Goal: Task Accomplishment & Management: Manage account settings

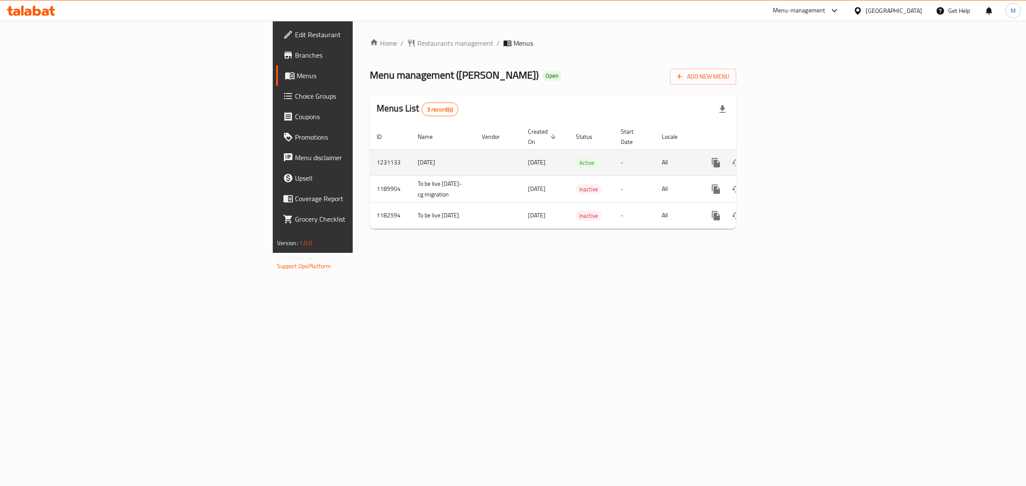
click at [782, 158] on icon "enhanced table" at bounding box center [777, 163] width 10 height 10
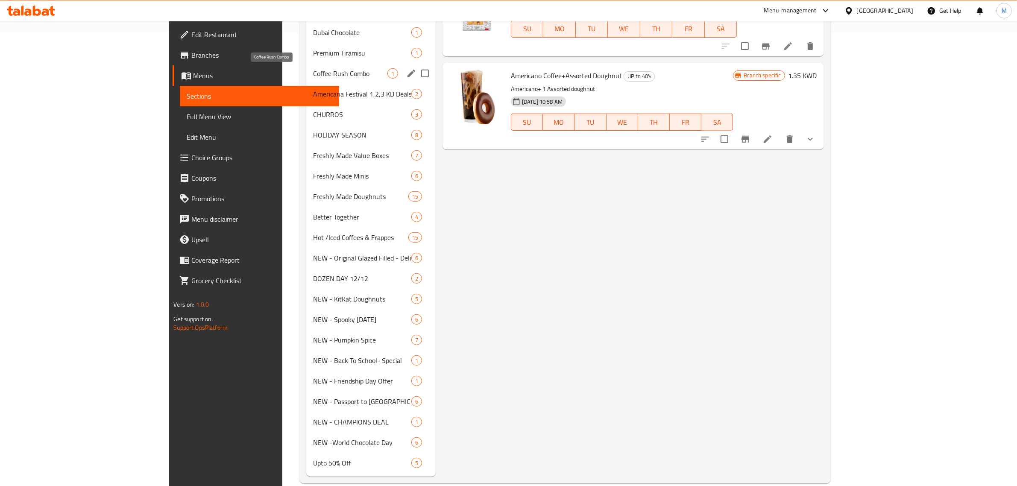
scroll to position [467, 0]
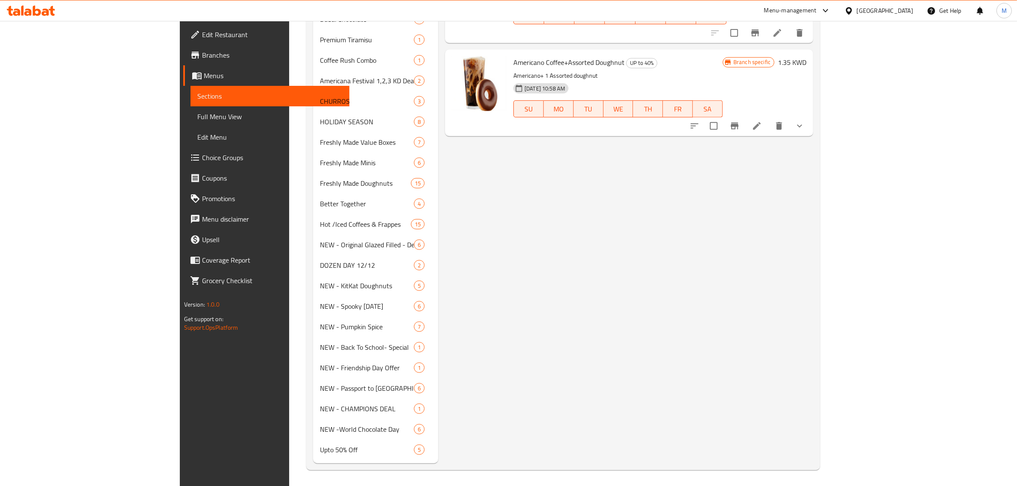
click at [505, 296] on div "Menu items Add Sort Manage items Half Dozen Doughnuts - Assorted UP to 40% Pick…" at bounding box center [625, 46] width 375 height 835
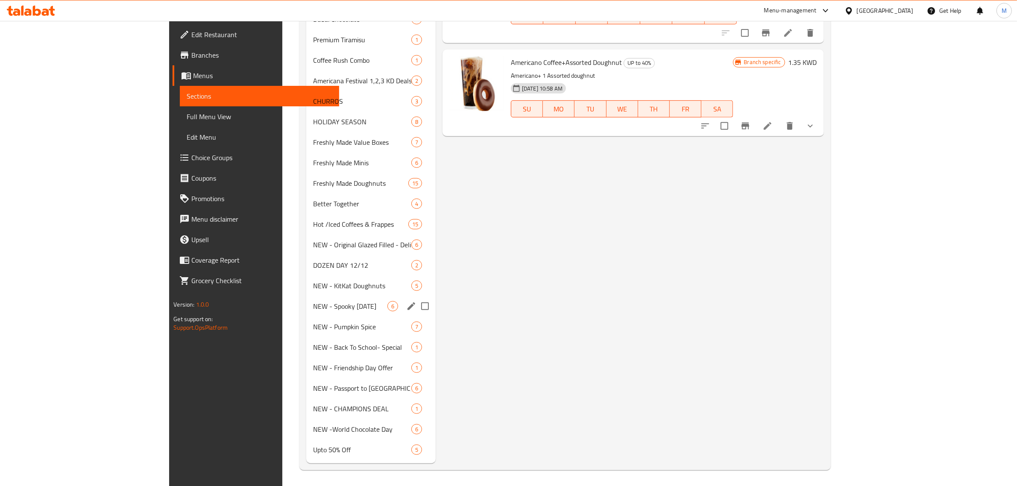
click at [406, 308] on icon "edit" at bounding box center [411, 306] width 10 height 10
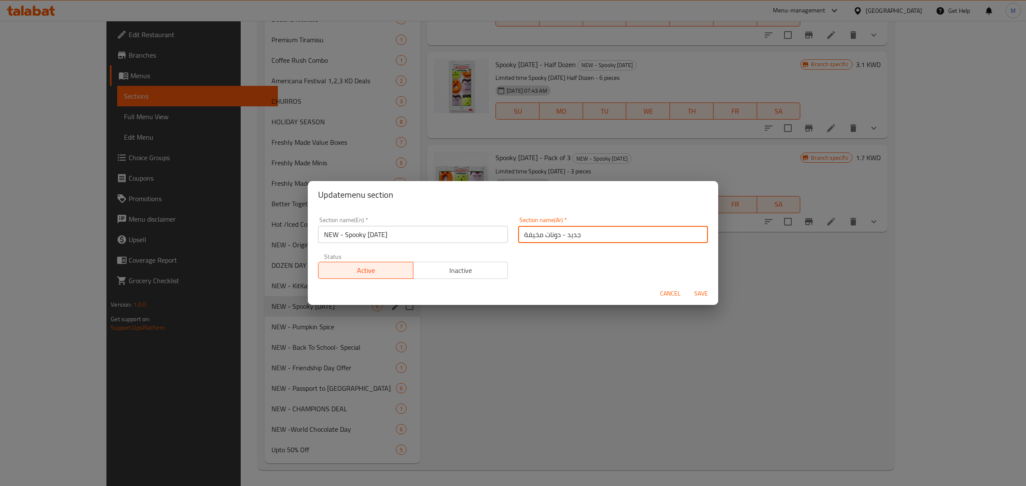
drag, startPoint x: 520, startPoint y: 233, endPoint x: 555, endPoint y: 231, distance: 35.5
click at [555, 231] on input "جديد - دونات مخيفة" at bounding box center [613, 234] width 190 height 17
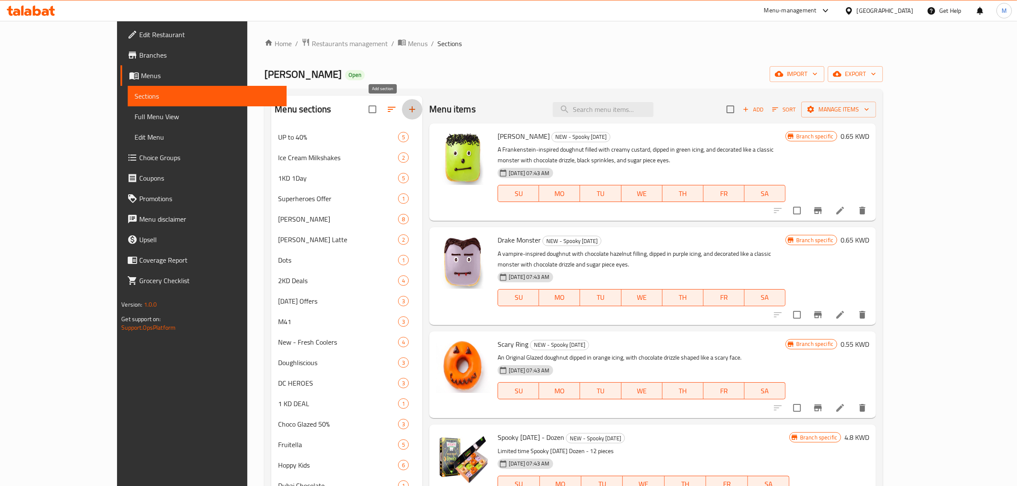
click at [407, 109] on icon "button" at bounding box center [412, 109] width 10 height 10
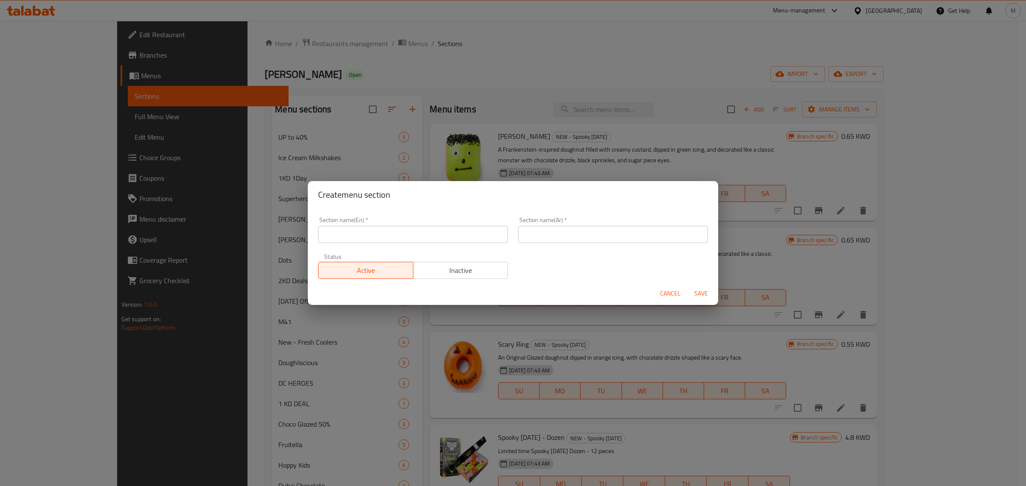
click at [535, 231] on input "text" at bounding box center [613, 234] width 190 height 17
paste input "هالوين"
type input "هالوين"
click at [394, 230] on input "text" at bounding box center [413, 234] width 190 height 17
paste input "[DATE]"
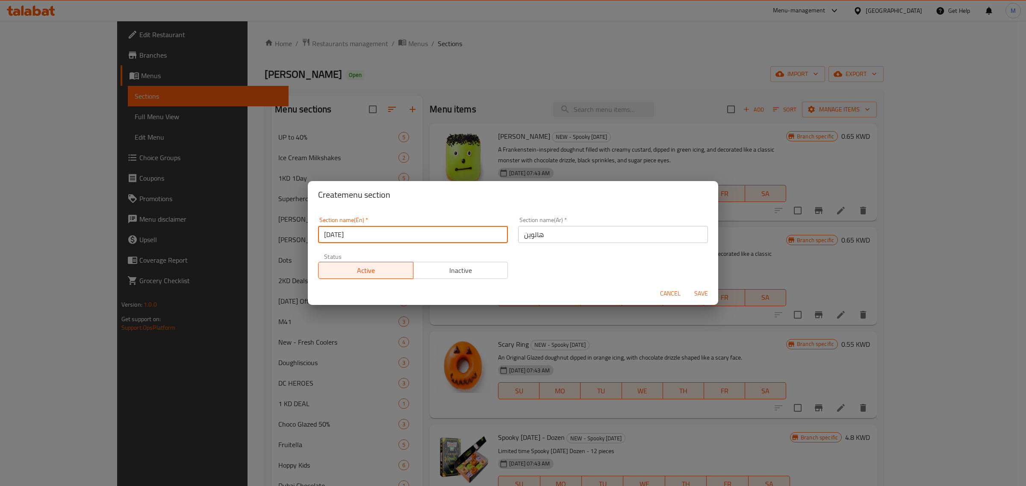
type input "[DATE]"
click at [704, 290] on span "Save" at bounding box center [701, 293] width 21 height 11
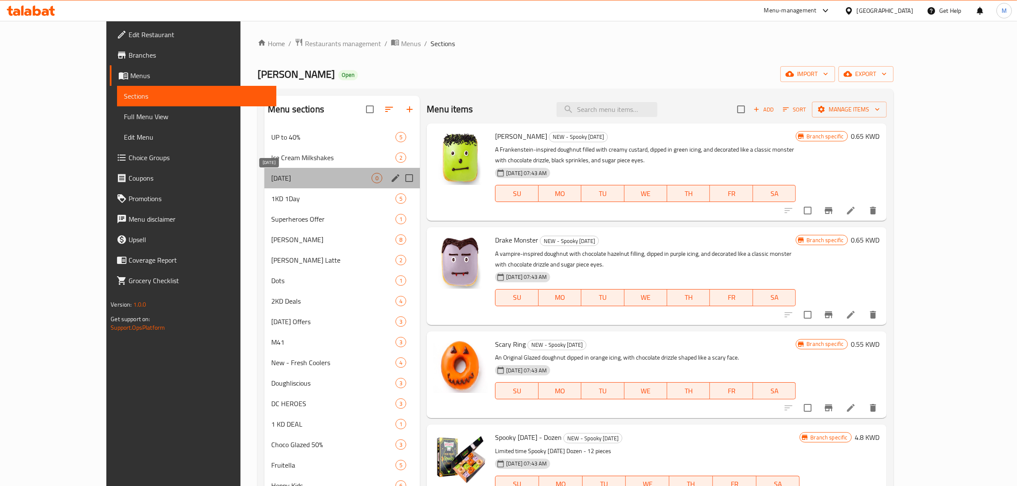
click at [271, 182] on span "[DATE]" at bounding box center [321, 178] width 100 height 10
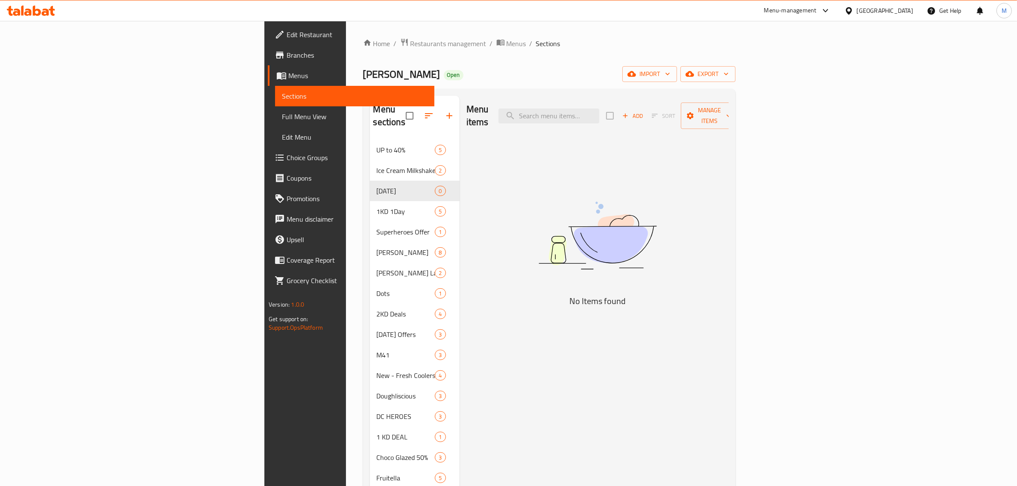
click at [738, 117] on div "Add Sort Manage items" at bounding box center [672, 116] width 132 height 26
click at [644, 111] on span "Add" at bounding box center [632, 116] width 23 height 10
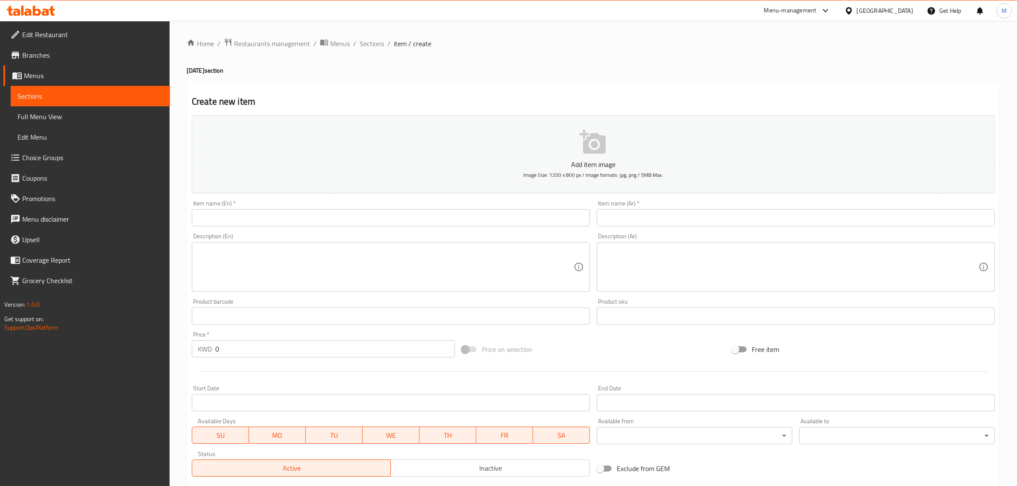
click at [329, 216] on input "text" at bounding box center [391, 217] width 398 height 17
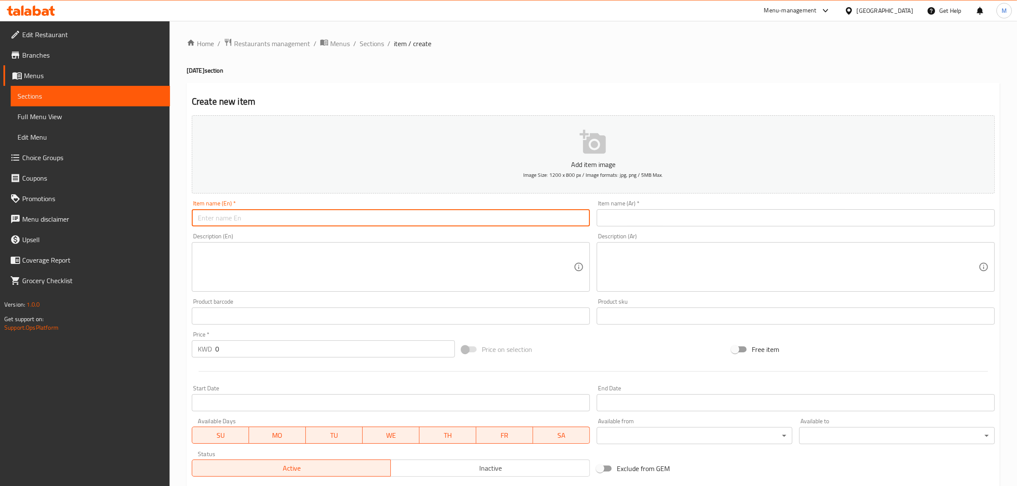
paste input "Jack O Lantern"
type input "Jack O Lantern"
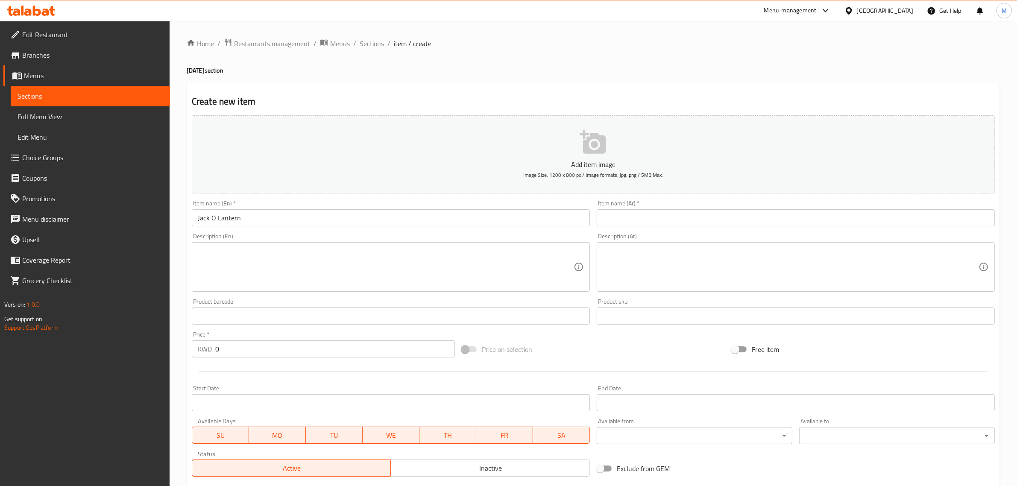
click at [691, 206] on div "Item name (Ar)   * Item name (Ar) *" at bounding box center [796, 213] width 398 height 26
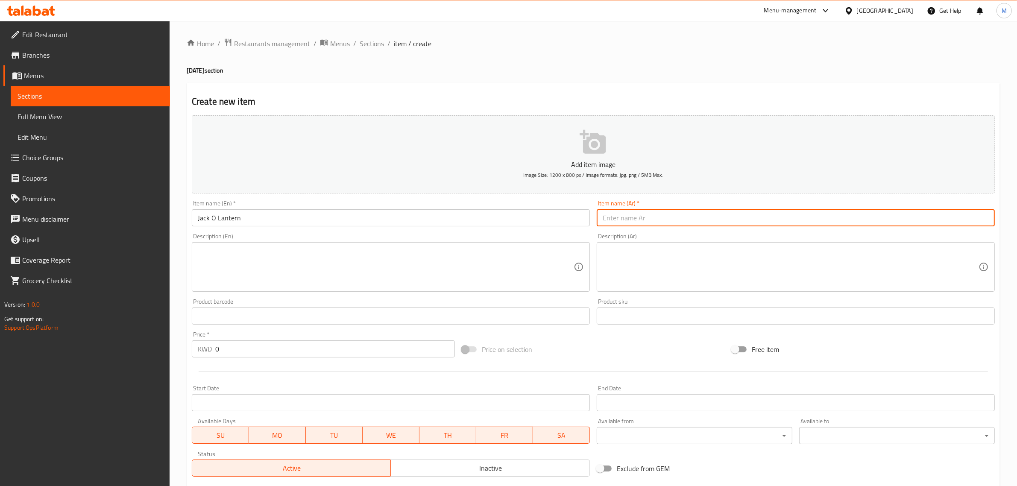
click at [689, 216] on input "text" at bounding box center [796, 217] width 398 height 17
paste input "[PERSON_NAME]"
type input "[PERSON_NAME]"
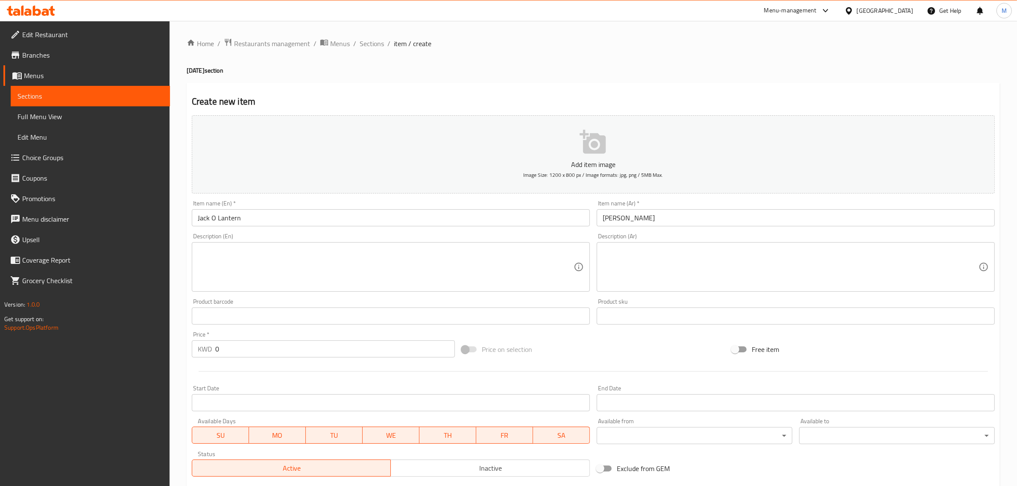
click at [375, 285] on textarea at bounding box center [386, 267] width 376 height 41
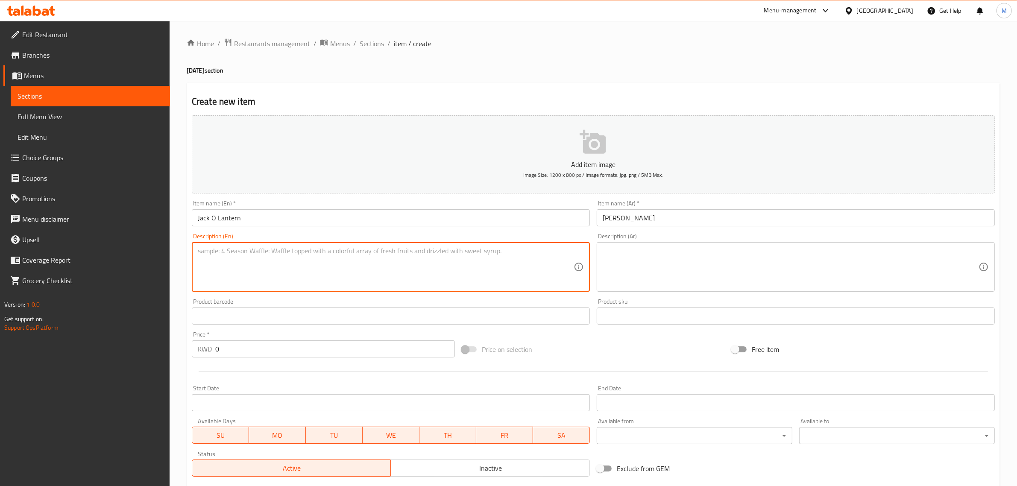
paste textarea "Filled With Custard"
type textarea "Filled With Custard"
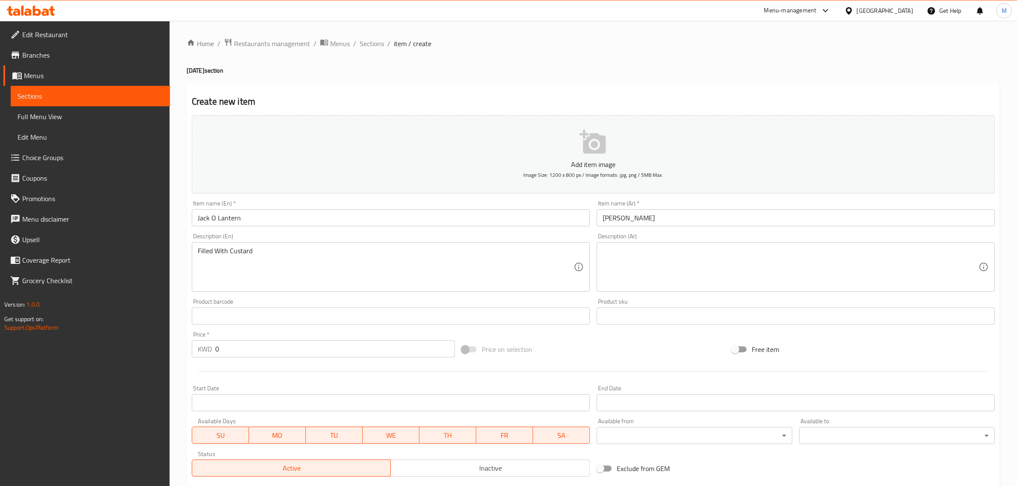
click at [670, 267] on textarea at bounding box center [791, 267] width 376 height 41
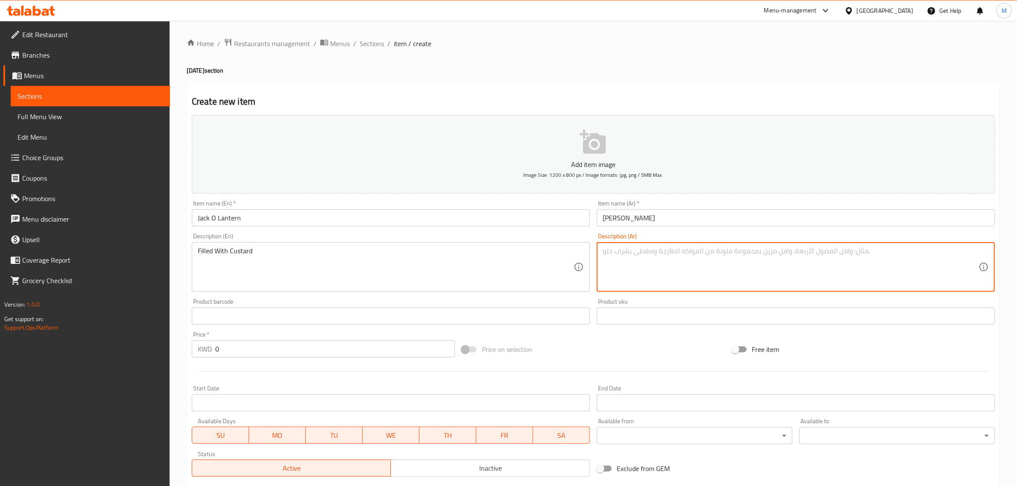
paste textarea "محشوة بالكاسترد"
type textarea "محشوة بالكاسترد"
click at [244, 342] on input "0" at bounding box center [335, 349] width 240 height 17
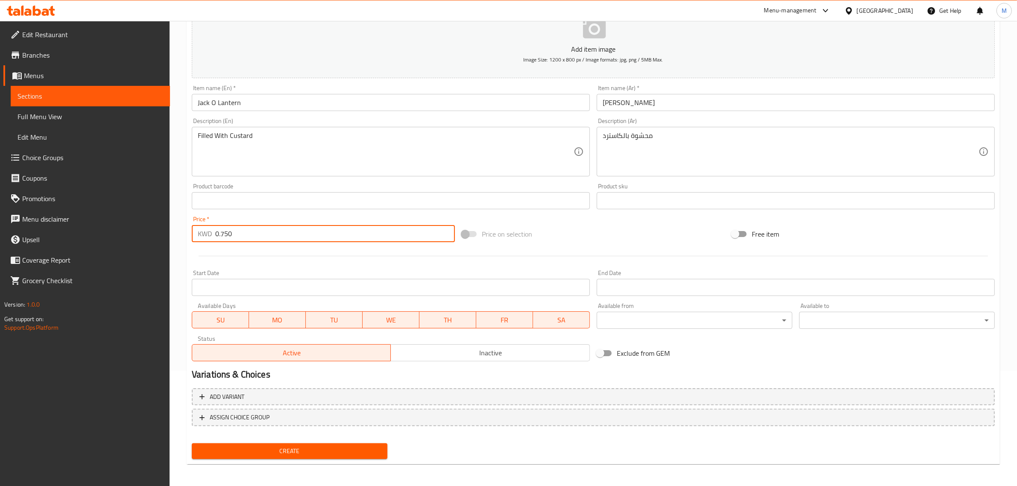
scroll to position [116, 0]
type input "0.750"
click at [273, 452] on span "Create" at bounding box center [290, 451] width 182 height 11
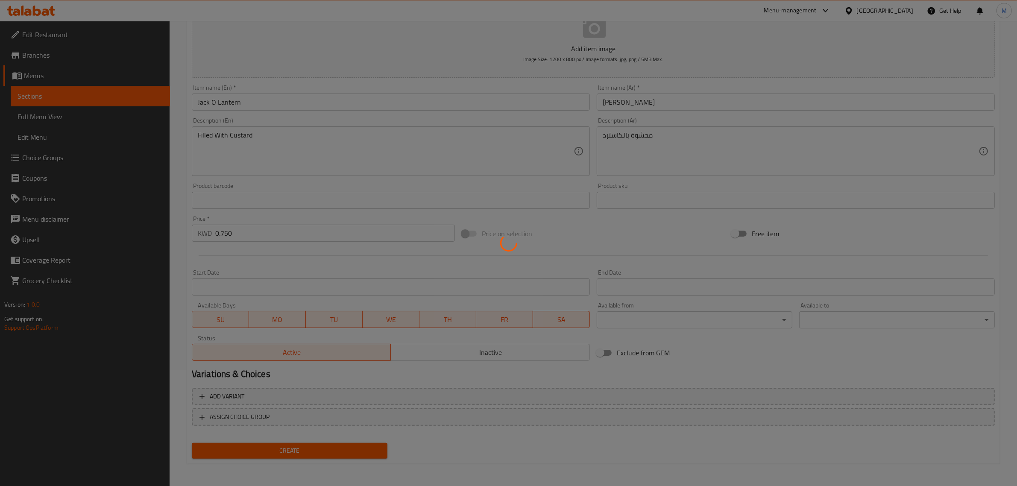
type input "0"
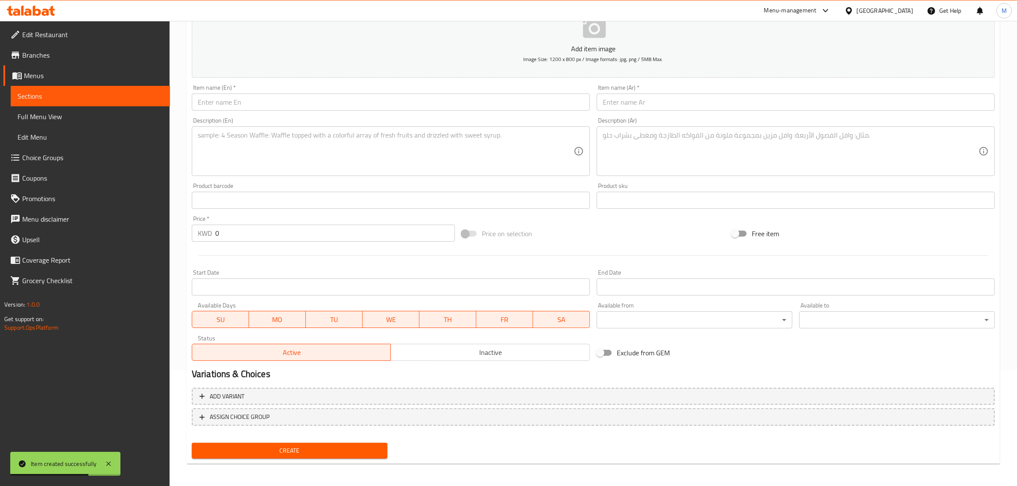
click at [263, 94] on input "text" at bounding box center [391, 102] width 398 height 17
paste input "Spooky Sprinkle"
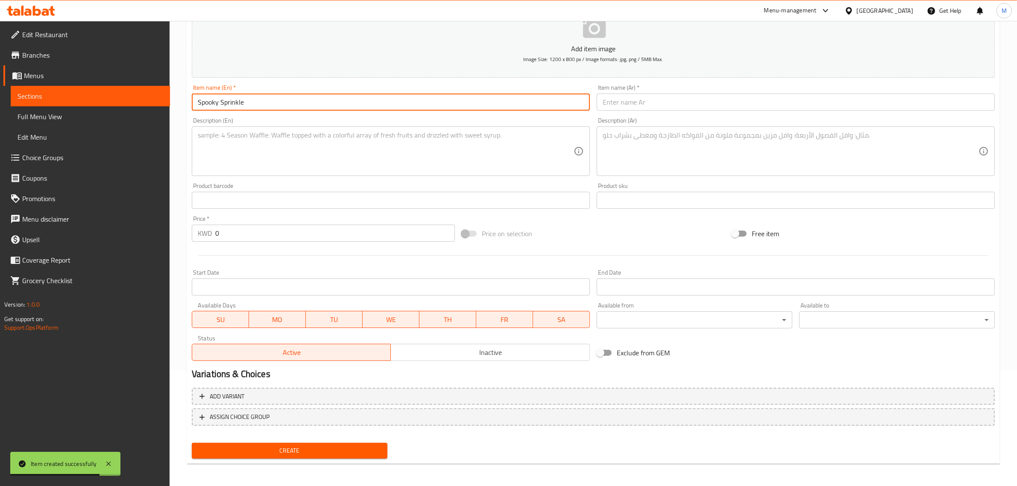
type input "Spooky Sprinkle"
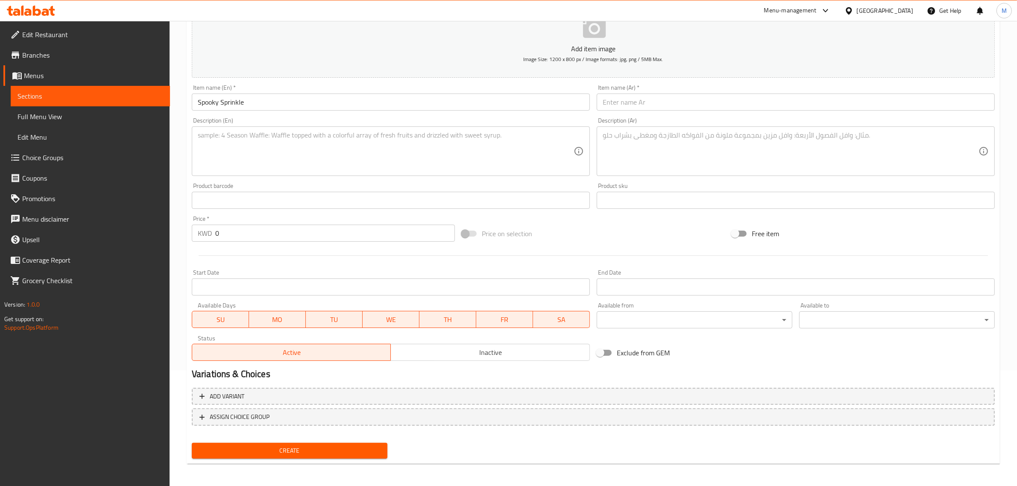
click at [645, 105] on input "text" at bounding box center [796, 102] width 398 height 17
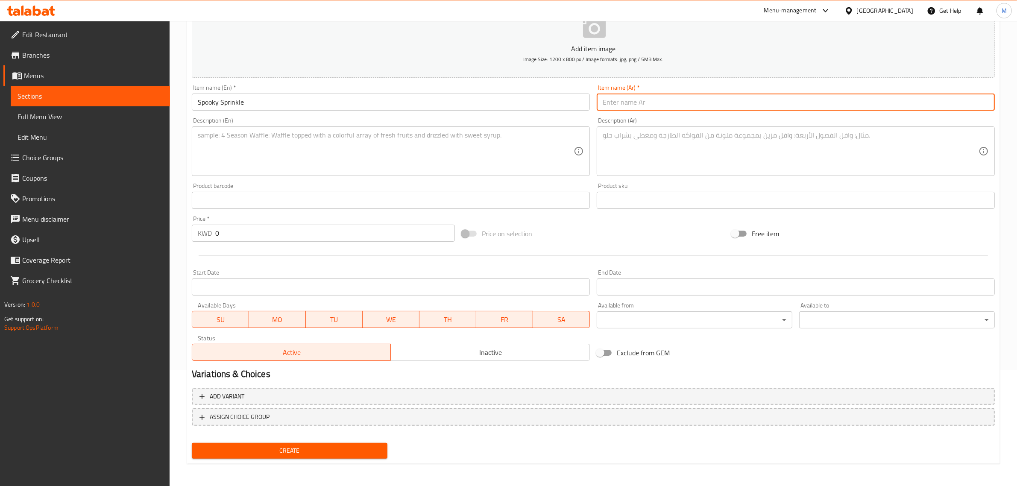
paste input "سبوكي سبرنكل"
type input "سبوكي سبرنكل"
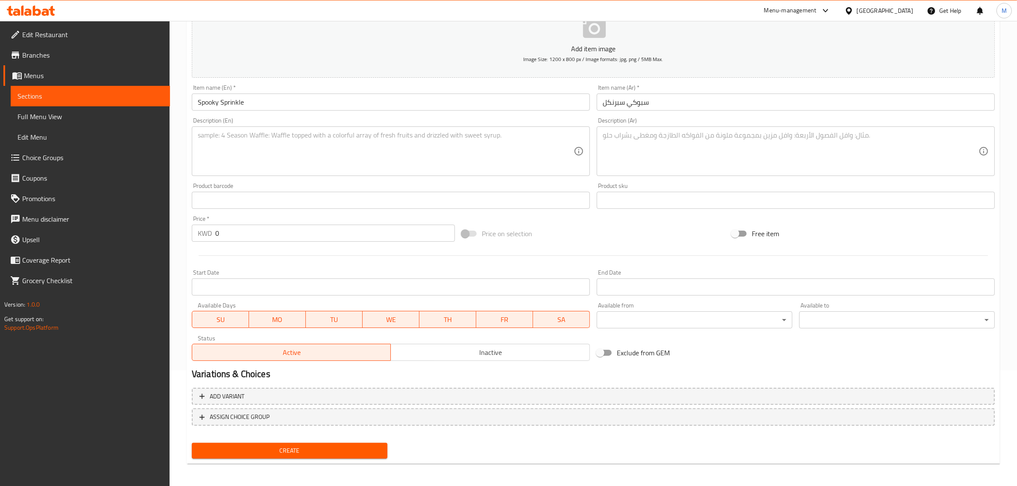
click at [329, 157] on textarea at bounding box center [386, 151] width 376 height 41
paste textarea "Covered with Green Icing and Sprinkles"
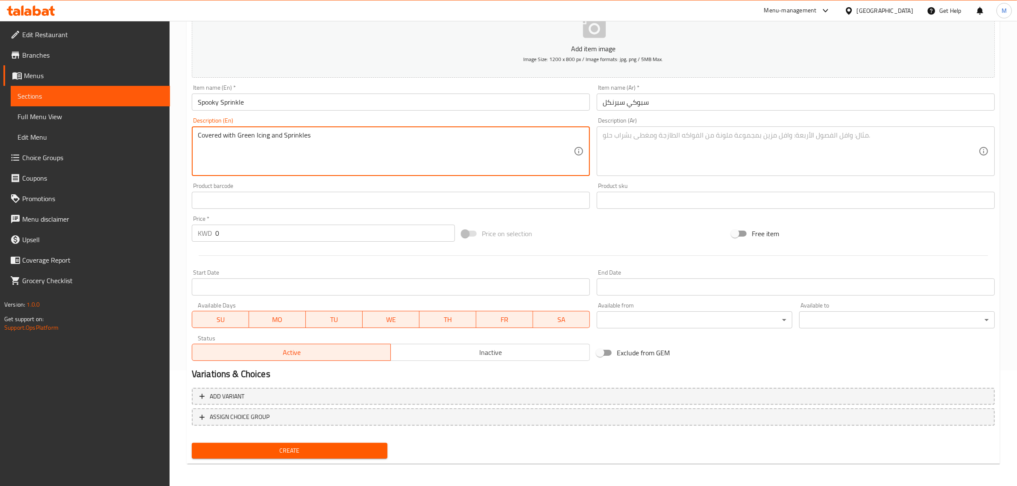
type textarea "Covered with Green Icing and Sprinkles"
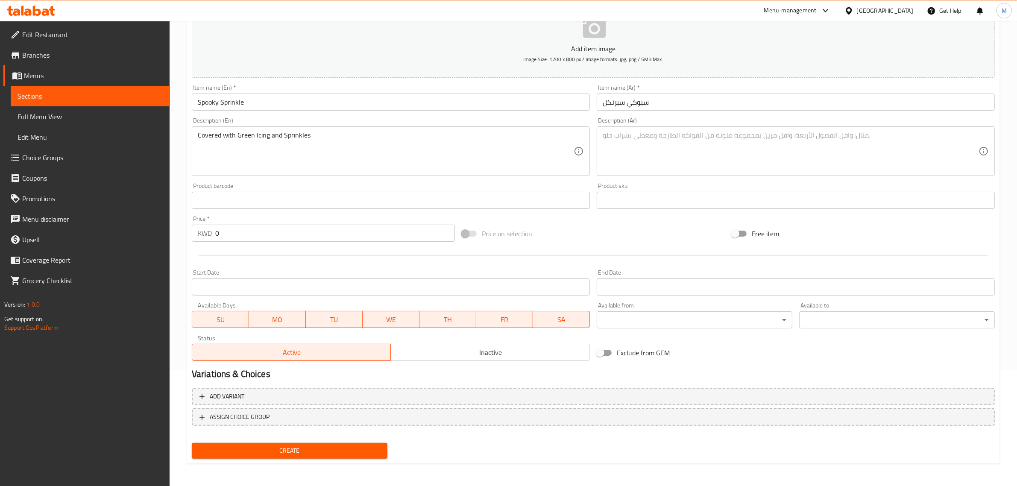
click at [644, 162] on textarea at bounding box center [791, 151] width 376 height 41
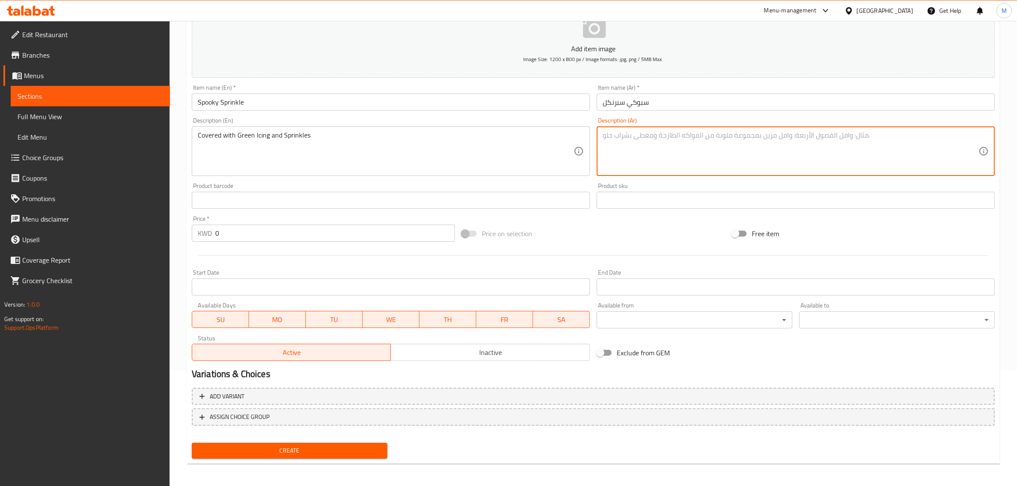
paste textarea "مغطاة بالأيسنج الأخضر والسكاكر"
type textarea "مغطاة بالأيسنج الأخضر والسكاكر"
click at [229, 235] on input "0" at bounding box center [335, 233] width 240 height 17
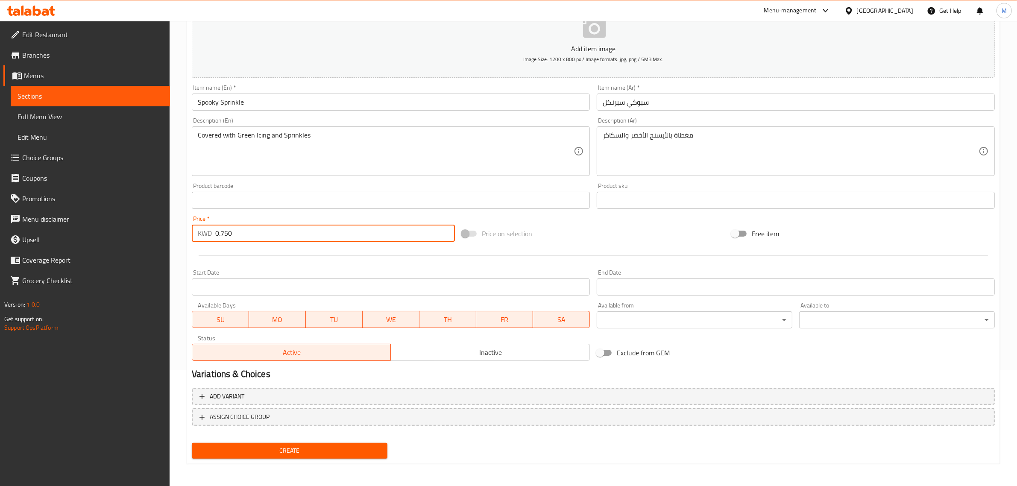
type input "0.750"
click at [267, 454] on span "Create" at bounding box center [290, 451] width 182 height 11
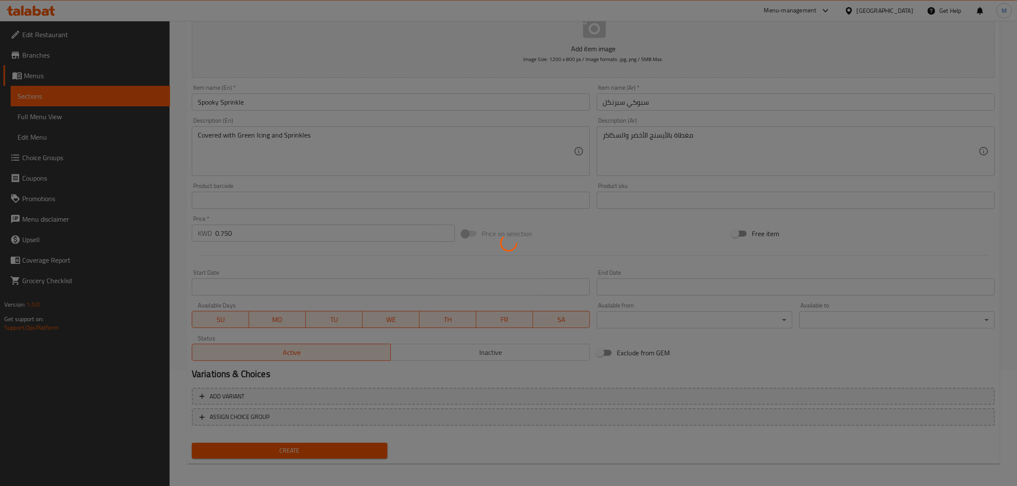
type input "0"
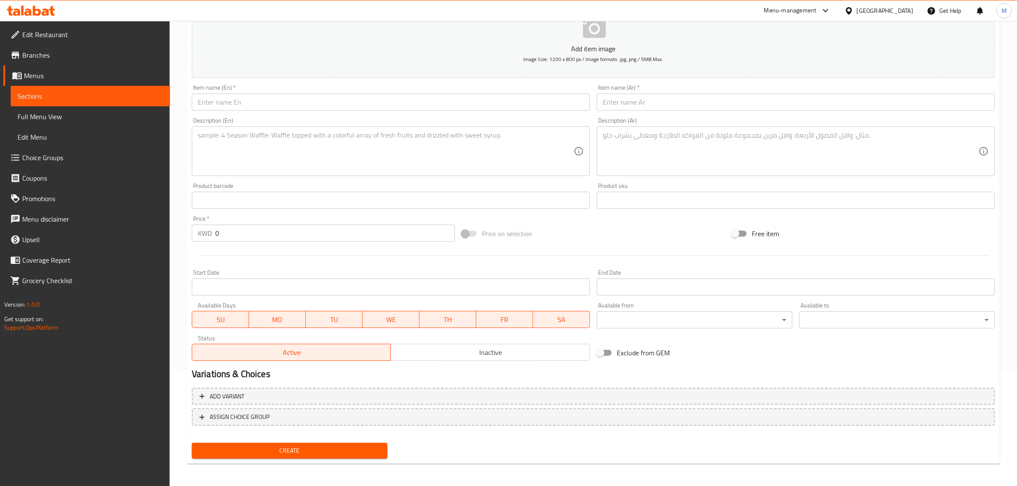
click at [290, 110] on input "text" at bounding box center [391, 102] width 398 height 17
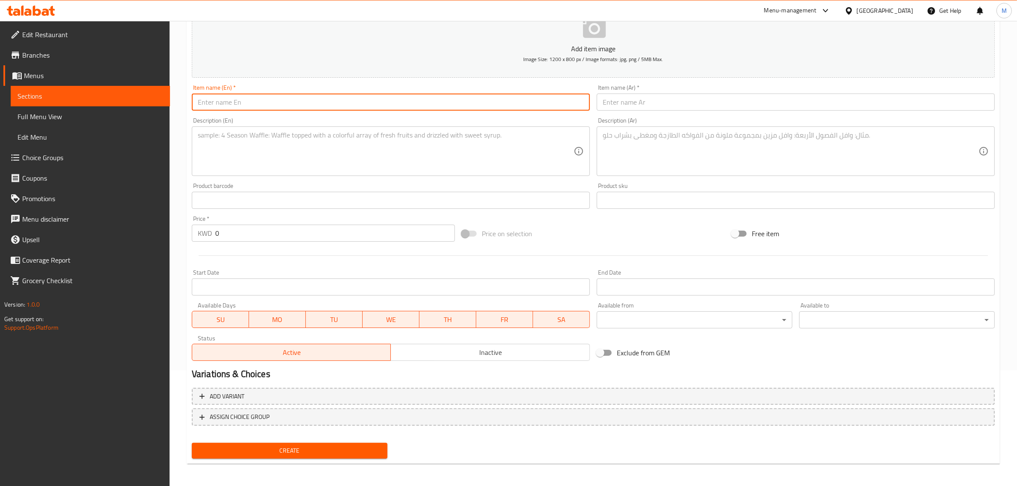
paste input "The Candy Bag"
type input "The Candy Bag"
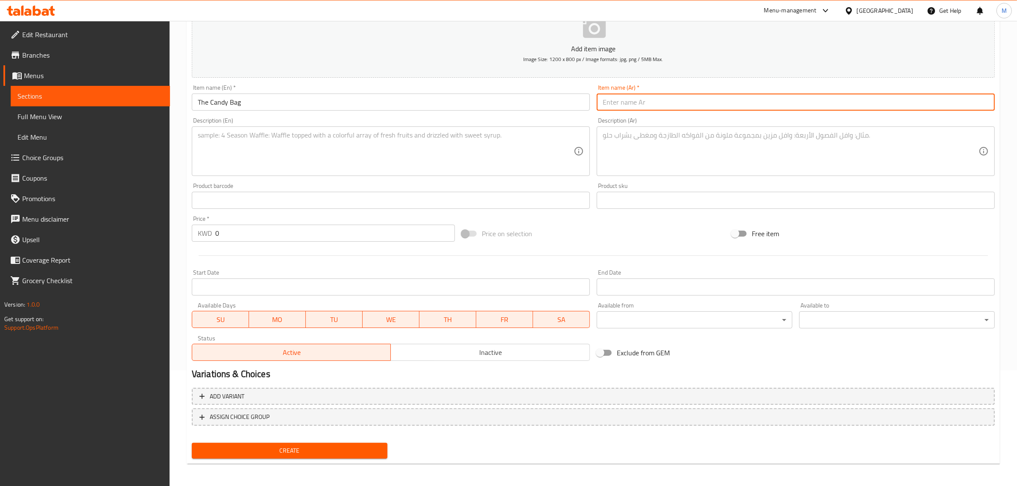
click at [699, 100] on input "text" at bounding box center [796, 102] width 398 height 17
drag, startPoint x: 699, startPoint y: 100, endPoint x: 648, endPoint y: 100, distance: 51.3
click at [648, 100] on input "text" at bounding box center [796, 102] width 398 height 17
paste input "ذا كاندي باج"
type input "ذا كاندي باج"
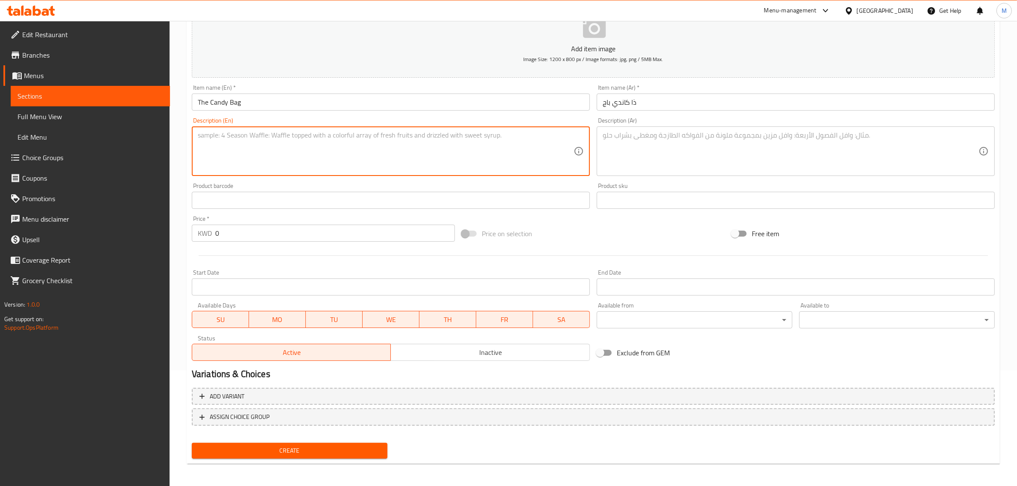
click at [417, 146] on textarea at bounding box center [386, 151] width 376 height 41
paste textarea "Covered with [PERSON_NAME] and Candy Blend"
type textarea "Covered with [PERSON_NAME] and Candy Blend"
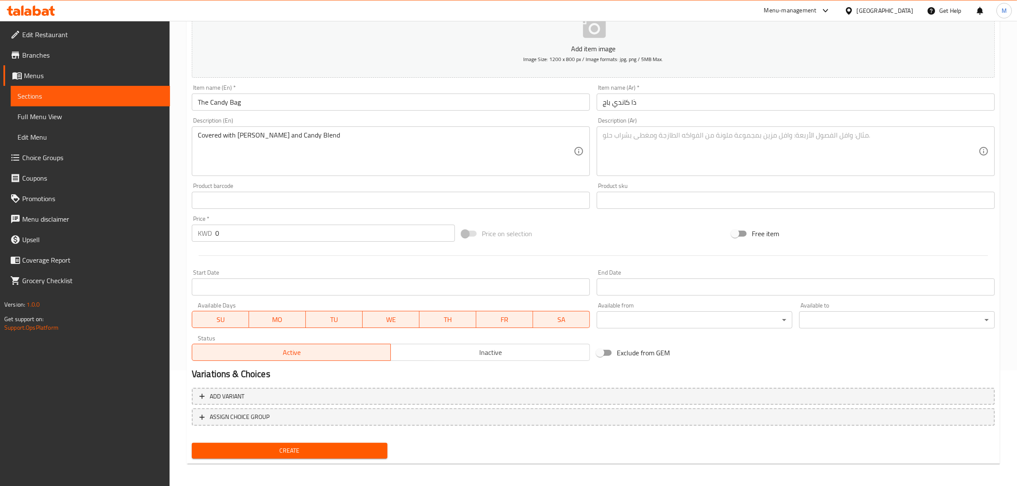
click at [633, 150] on textarea at bounding box center [791, 151] width 376 height 41
paste textarea "ملفوفة بالكراميل ومزيج سكاكر"
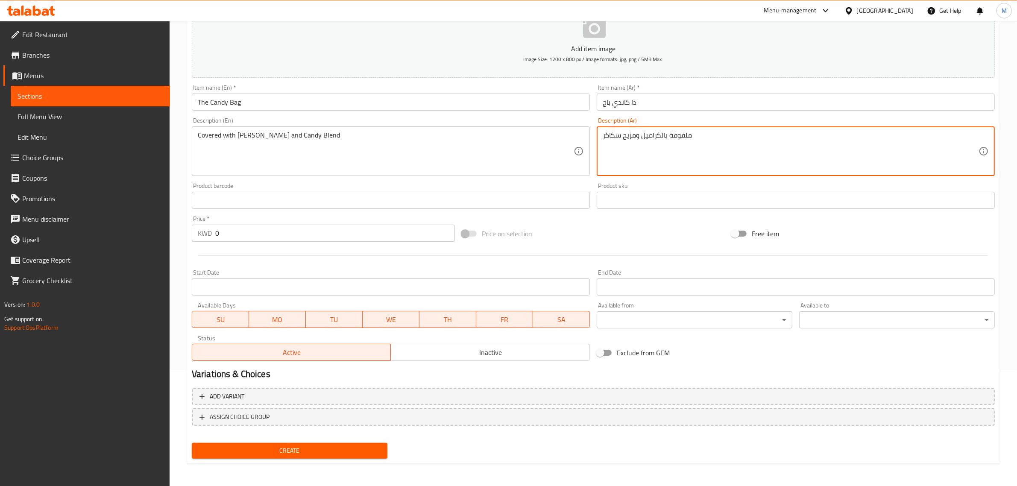
type textarea "ملفوفة بالكراميل ومزيج سكاكر"
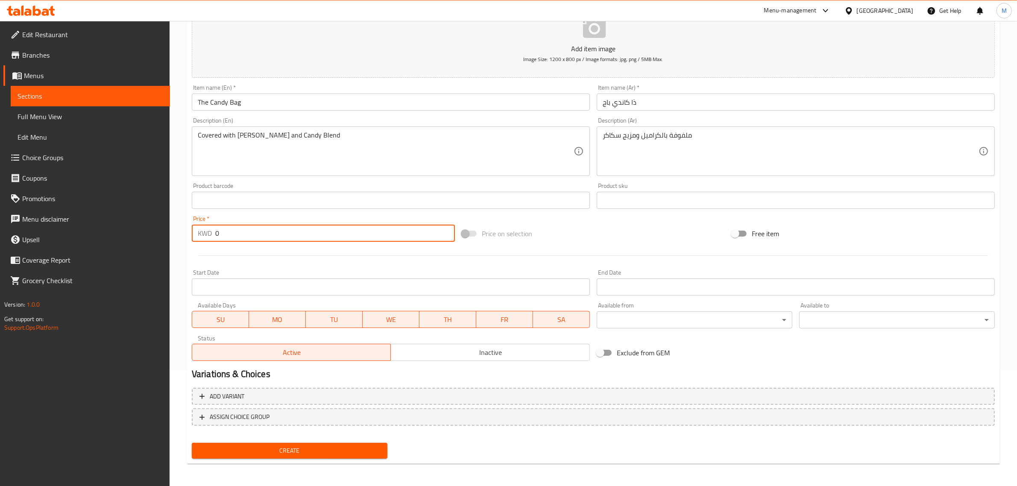
click at [229, 231] on input "0" at bounding box center [335, 233] width 240 height 17
type input "0.750"
click at [279, 448] on span "Create" at bounding box center [290, 451] width 182 height 11
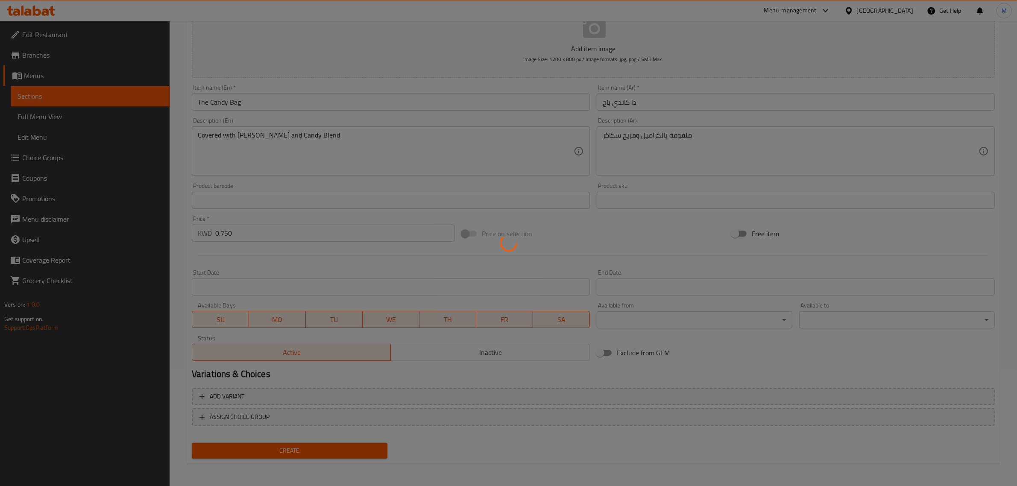
type input "0"
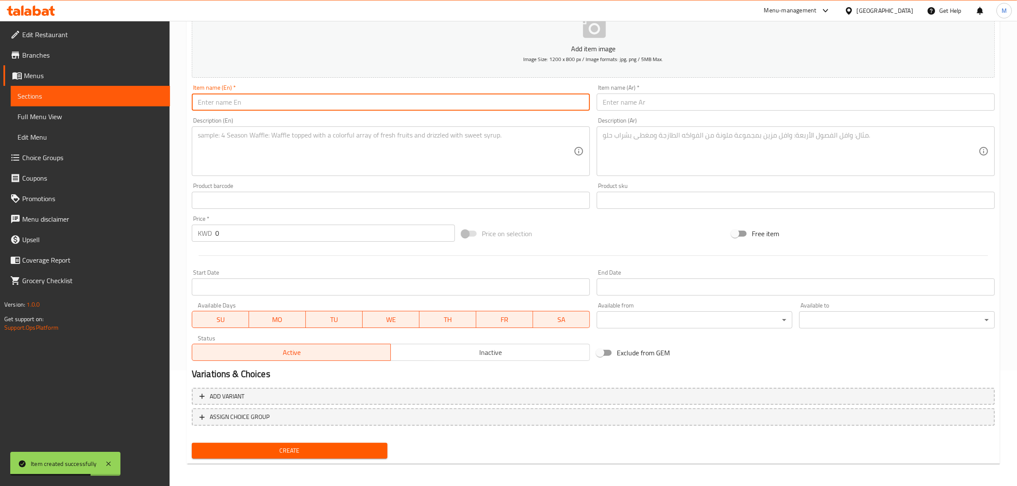
click at [272, 106] on input "text" at bounding box center [391, 102] width 398 height 17
paste input "Cookies & Skreme House"
type input "Cookies & Skreme House"
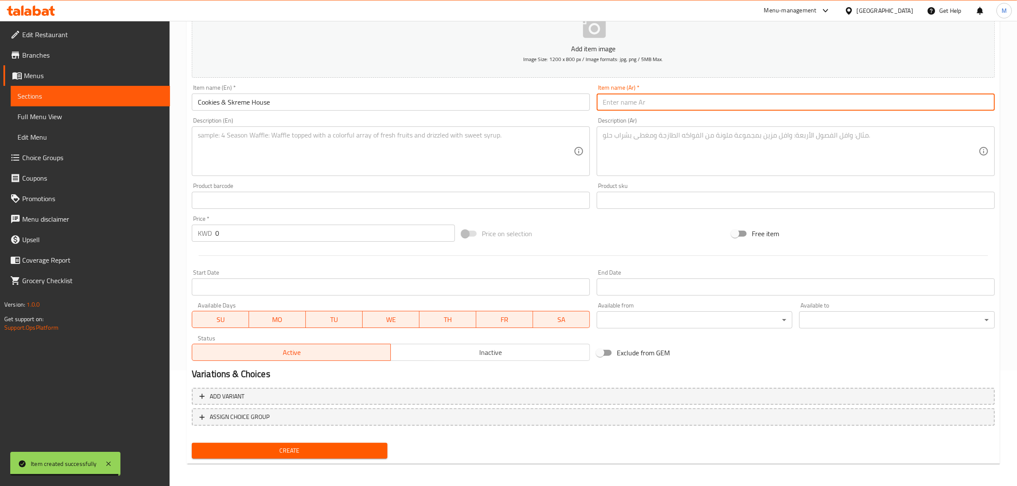
click at [627, 100] on input "text" at bounding box center [796, 102] width 398 height 17
paste input "كوكيز اند سكريم هاوس"
type input "كوكيز اند سكريم هاوس"
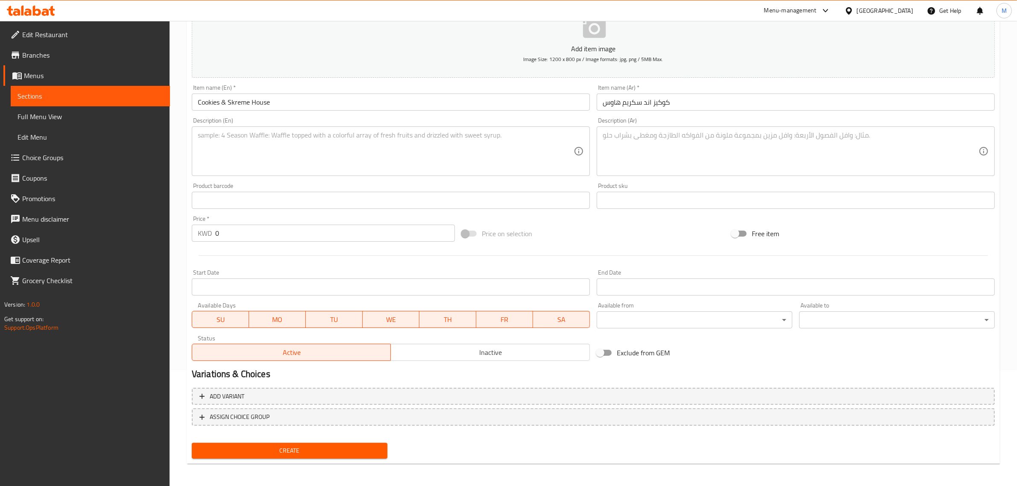
click at [332, 151] on textarea at bounding box center [386, 151] width 376 height 41
paste textarea "Filled With Kreme"
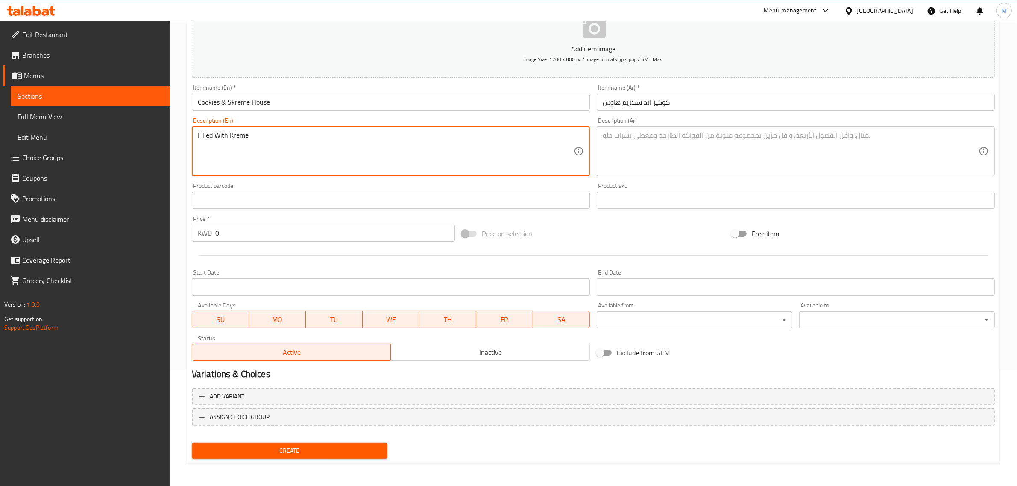
type textarea "Filled With Kreme"
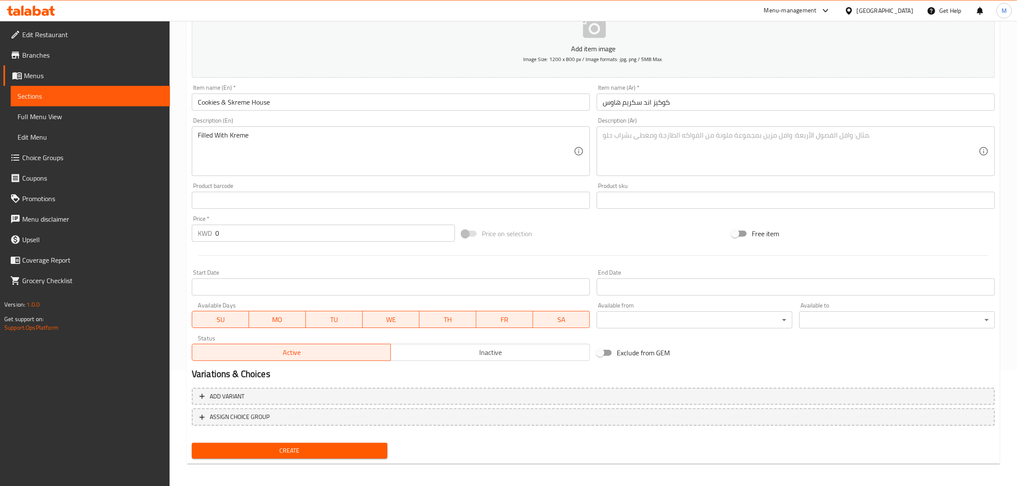
click at [635, 147] on textarea at bounding box center [791, 151] width 376 height 41
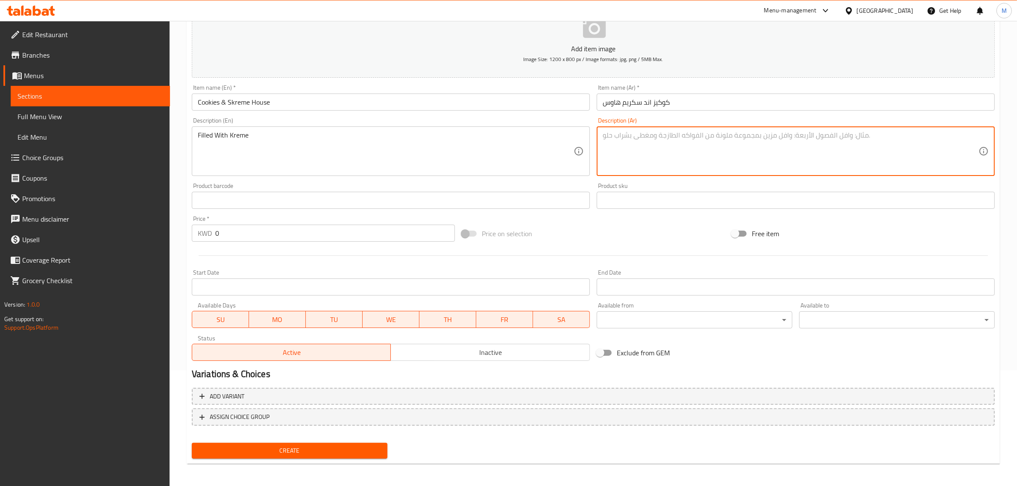
paste textarea "محشوة بالكريمة"
type textarea "محشوة بالكريمة"
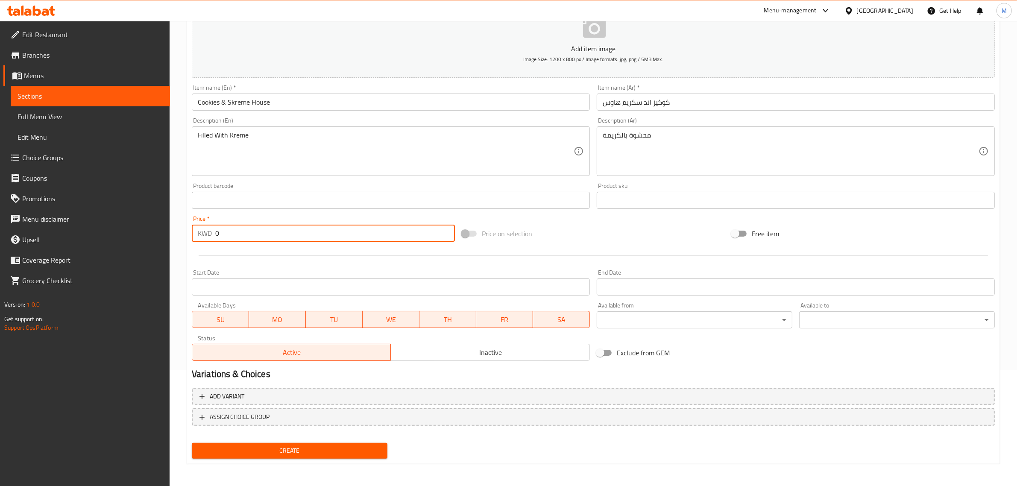
click at [314, 234] on input "0" at bounding box center [335, 233] width 240 height 17
type input "0.750"
click at [286, 443] on button "Create" at bounding box center [290, 451] width 196 height 16
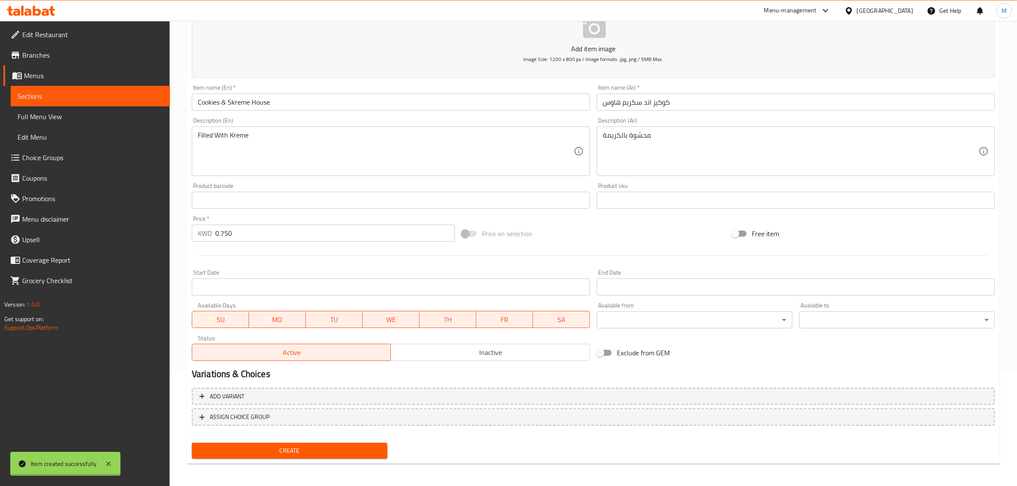
type input "0"
click at [276, 106] on input "text" at bounding box center [391, 102] width 398 height 17
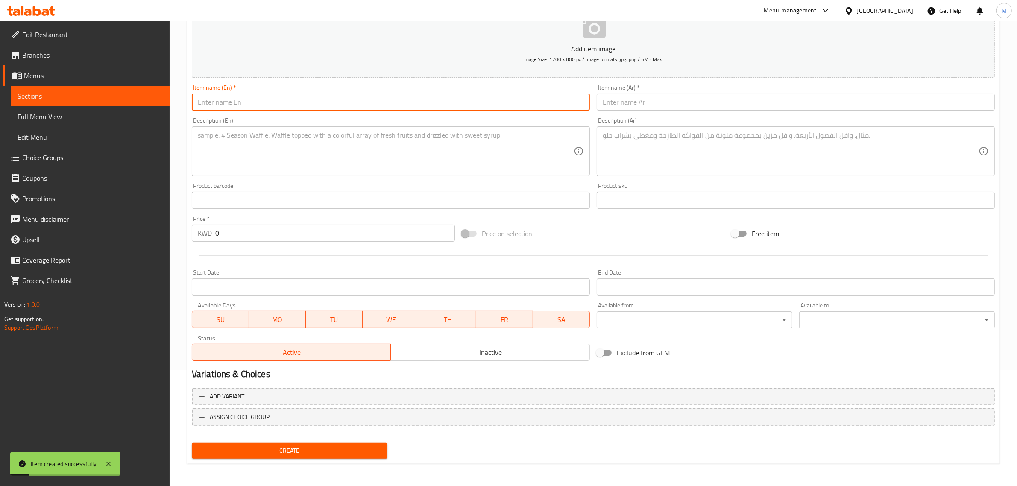
paste input "Spooky Joybox"
type input "Spooky Joybox"
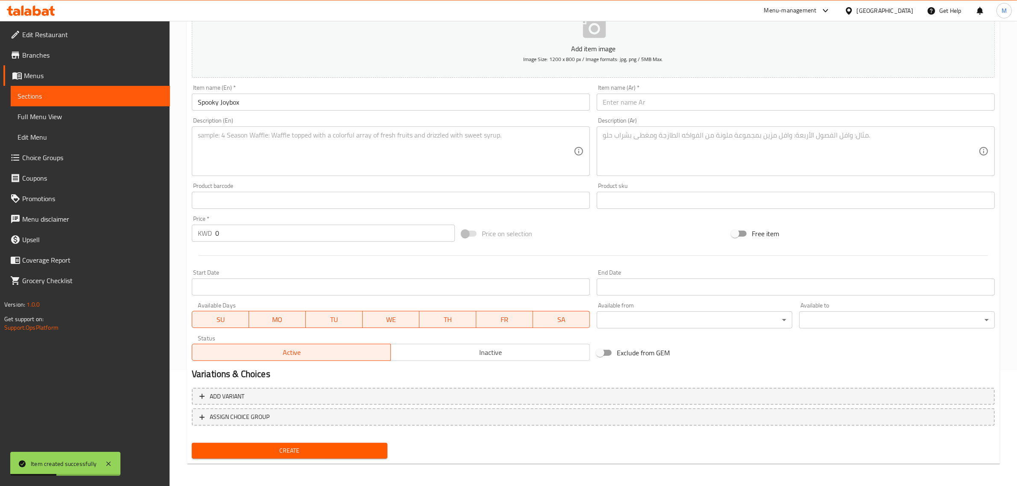
click at [652, 104] on input "text" at bounding box center [796, 102] width 398 height 17
paste input "سبوكي جوي بوكس"
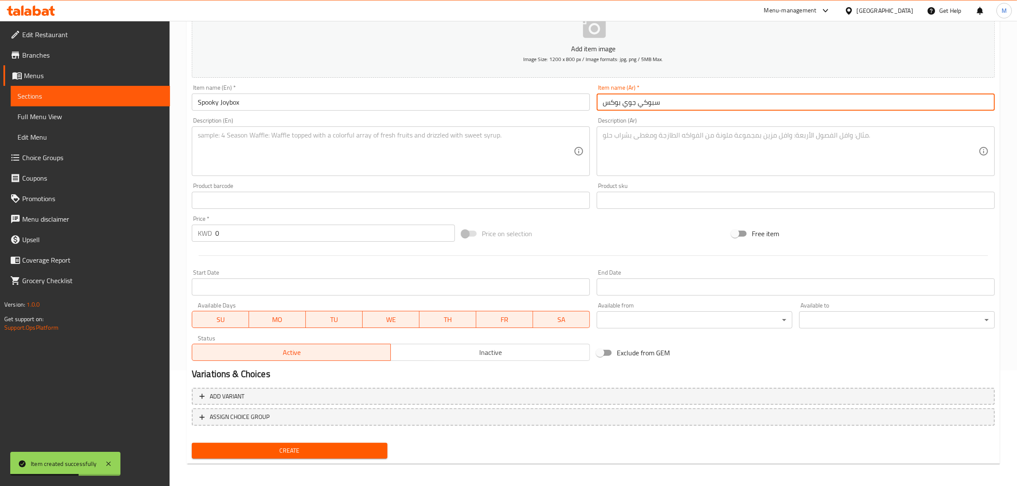
type input "سبوكي جوي بوكس"
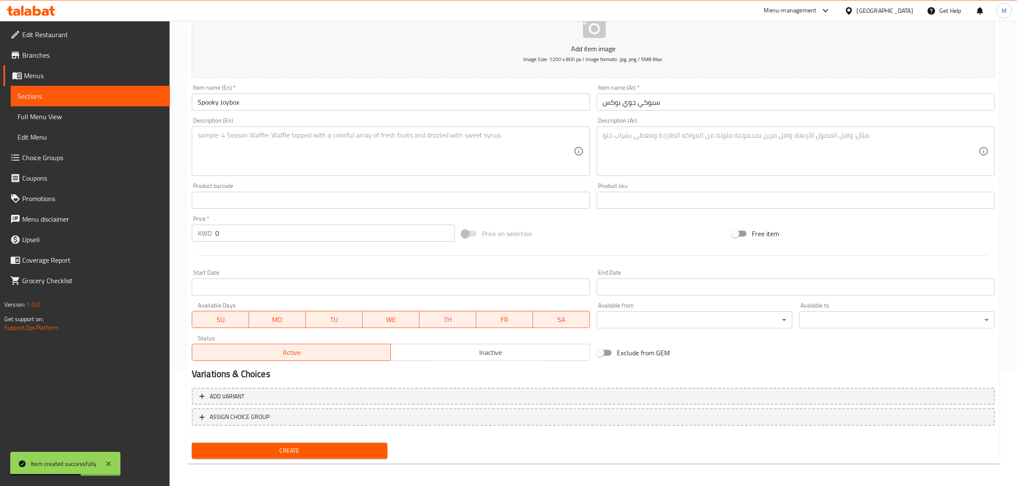
drag, startPoint x: 227, startPoint y: 224, endPoint x: 179, endPoint y: 224, distance: 47.4
click at [179, 224] on div "Home / Restaurants management / Menus / Sections / item / create [DATE] section…" at bounding box center [594, 196] width 848 height 583
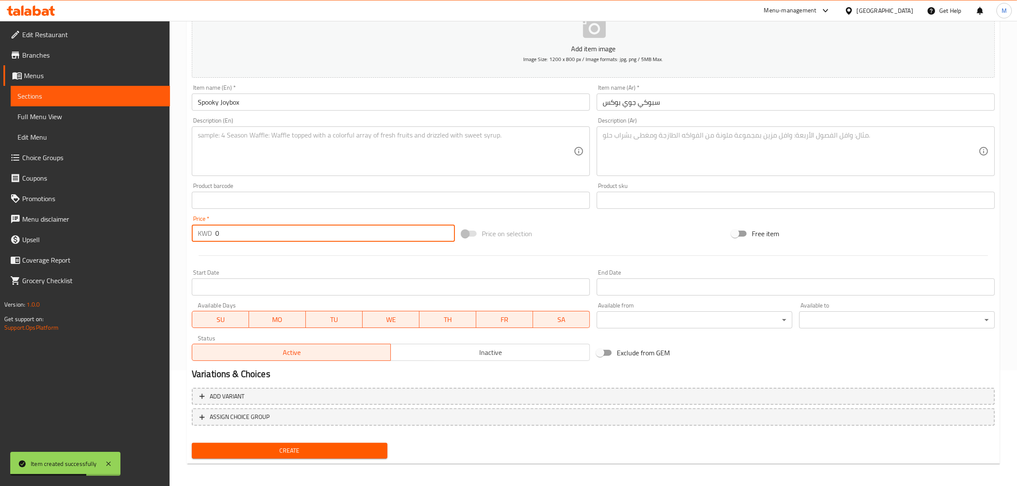
drag, startPoint x: 233, startPoint y: 238, endPoint x: 199, endPoint y: 235, distance: 34.3
click at [199, 235] on div "KWD 0 Price *" at bounding box center [323, 233] width 263 height 17
type input "2.1"
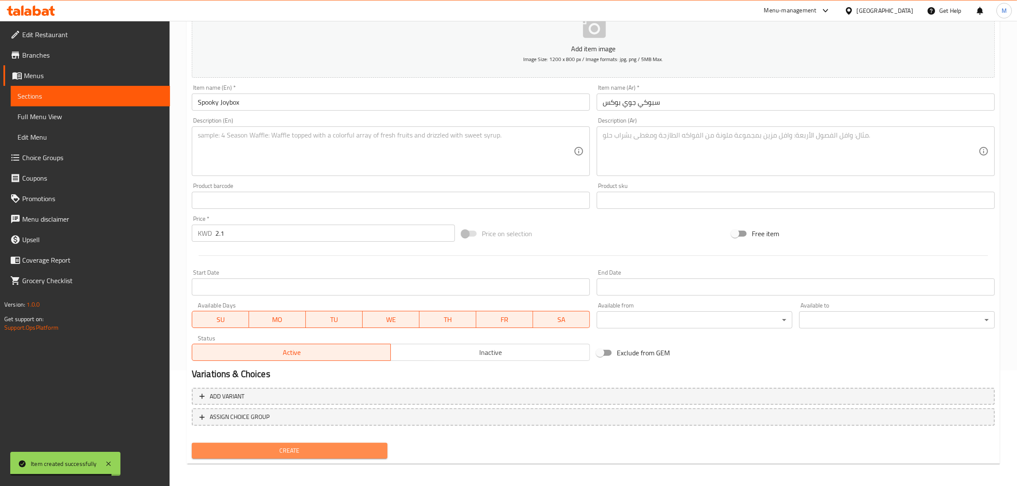
click at [285, 453] on span "Create" at bounding box center [290, 451] width 182 height 11
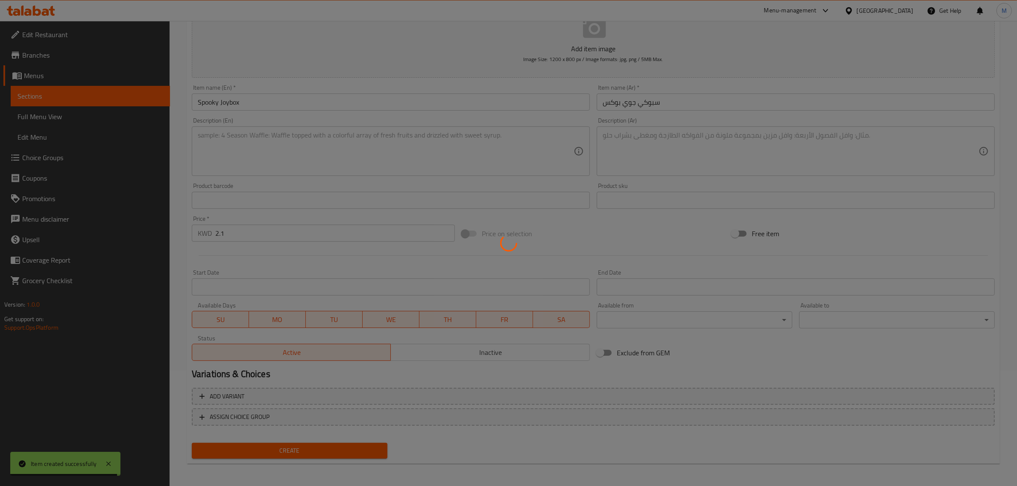
type input "0"
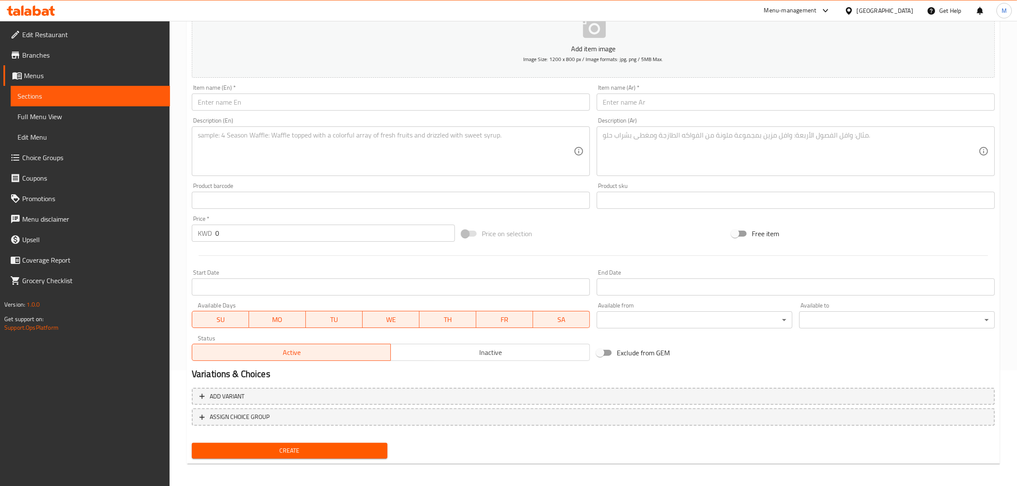
click at [286, 100] on input "text" at bounding box center [391, 102] width 398 height 17
paste input "Spooky Half Dozen"
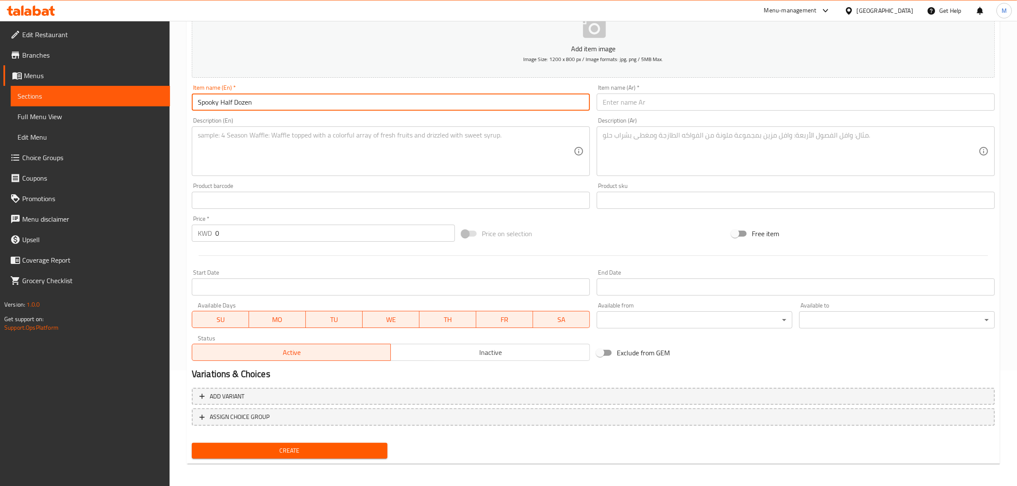
type input "Spooky Half Dozen"
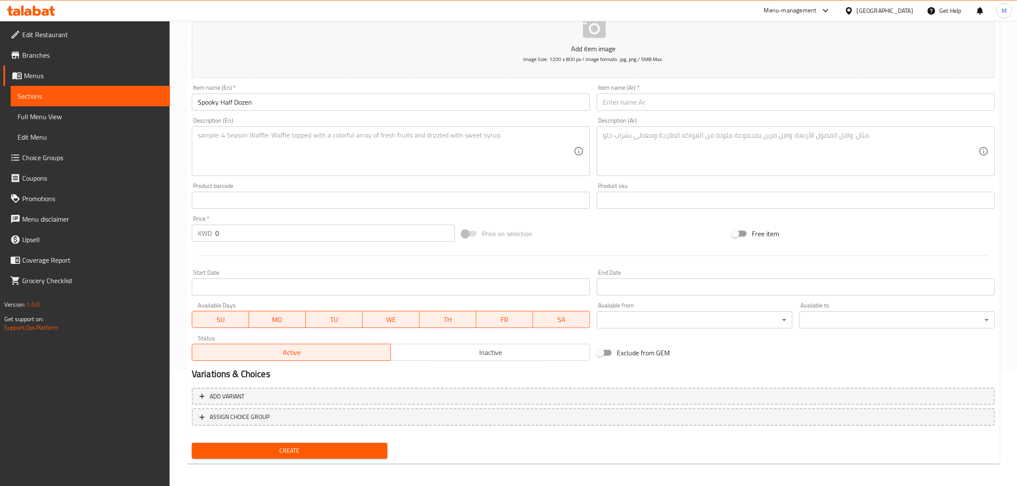
click at [696, 104] on input "text" at bounding box center [796, 102] width 398 height 17
paste input "سبوكي نص دزينة"
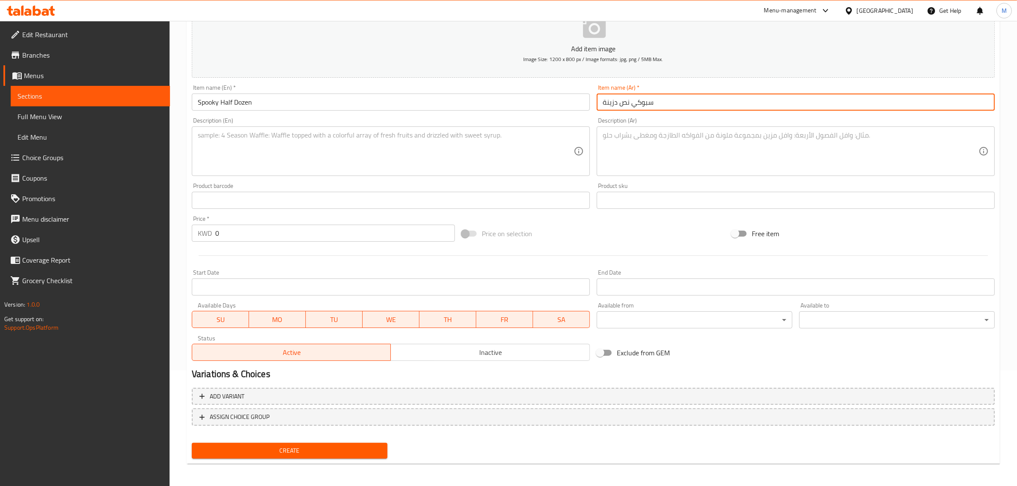
type input "سبوكي نص دزينة"
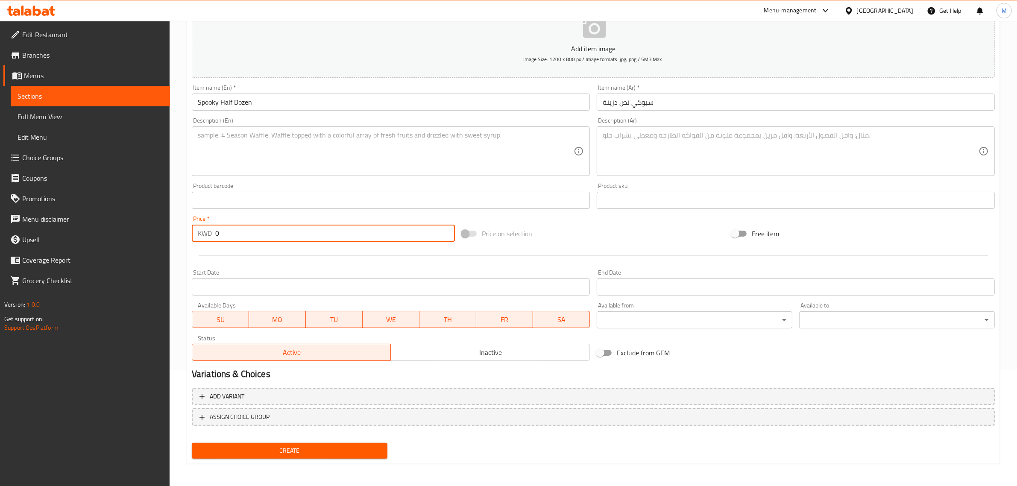
drag, startPoint x: 252, startPoint y: 234, endPoint x: 203, endPoint y: 234, distance: 49.1
click at [203, 234] on div "KWD 0 Price *" at bounding box center [323, 233] width 263 height 17
type input "3.750"
click at [241, 447] on span "Create" at bounding box center [290, 451] width 182 height 11
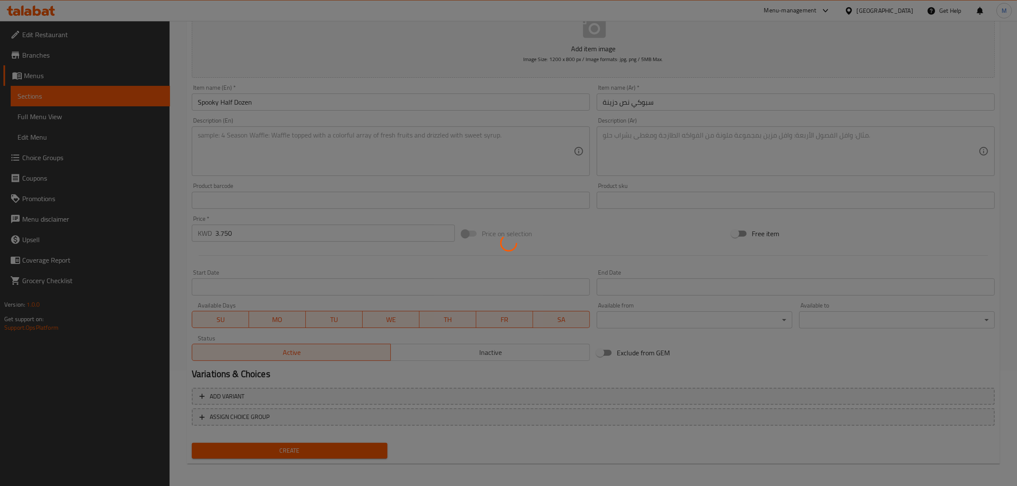
type input "0"
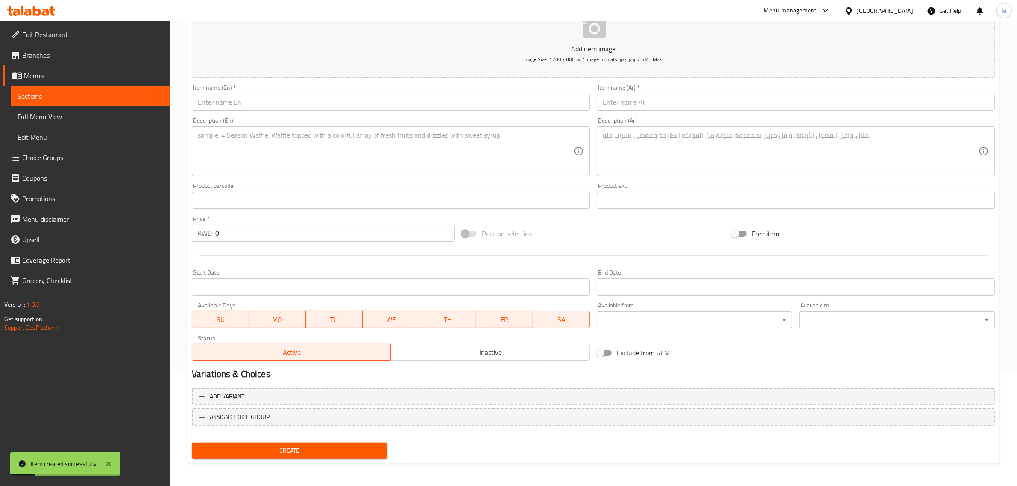
click at [267, 99] on input "text" at bounding box center [391, 102] width 398 height 17
paste input "Spooky Dozen"
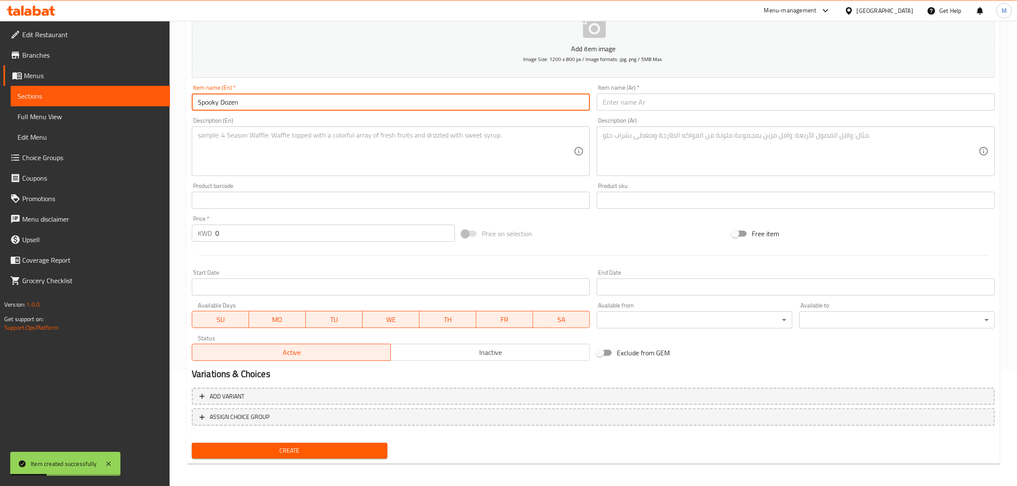
type input "Spooky Dozen"
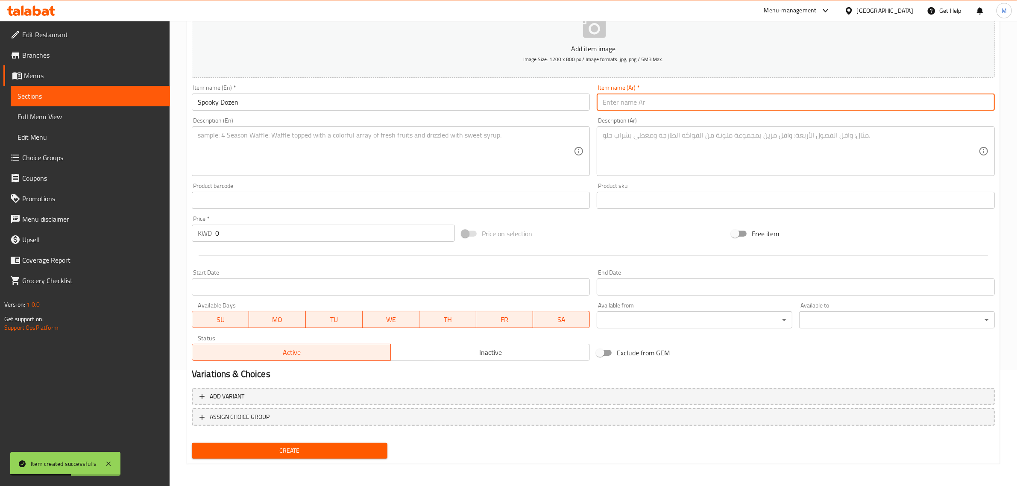
click at [620, 101] on input "text" at bounding box center [796, 102] width 398 height 17
paste input "سبوكي دزينة"
type input "سبوكي دزينة"
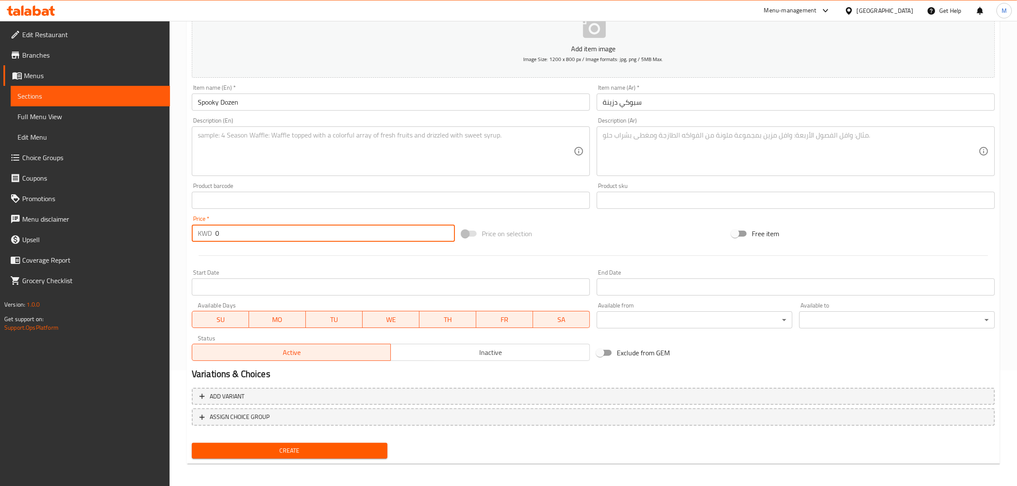
drag, startPoint x: 220, startPoint y: 235, endPoint x: 208, endPoint y: 231, distance: 13.1
click at [208, 231] on div "KWD 0 Price *" at bounding box center [323, 233] width 263 height 17
type input "5.9"
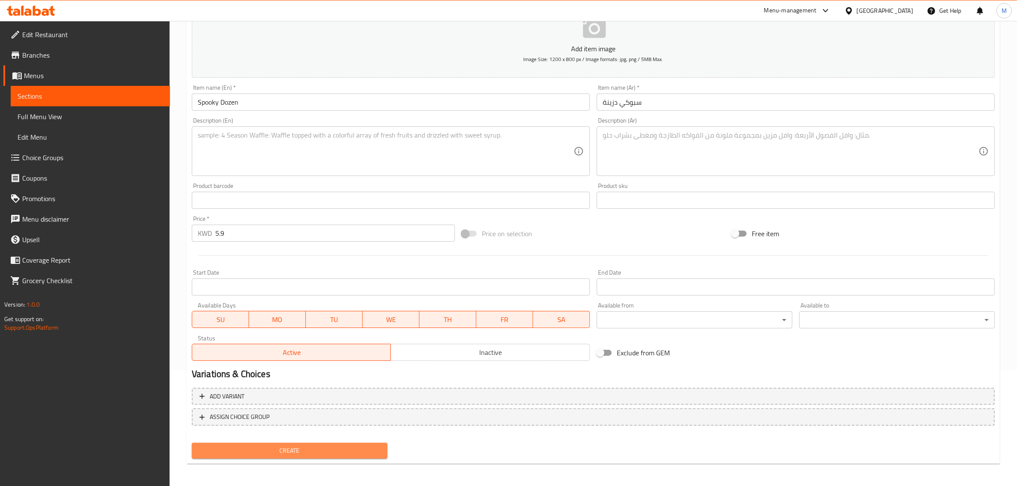
click at [283, 450] on span "Create" at bounding box center [290, 451] width 182 height 11
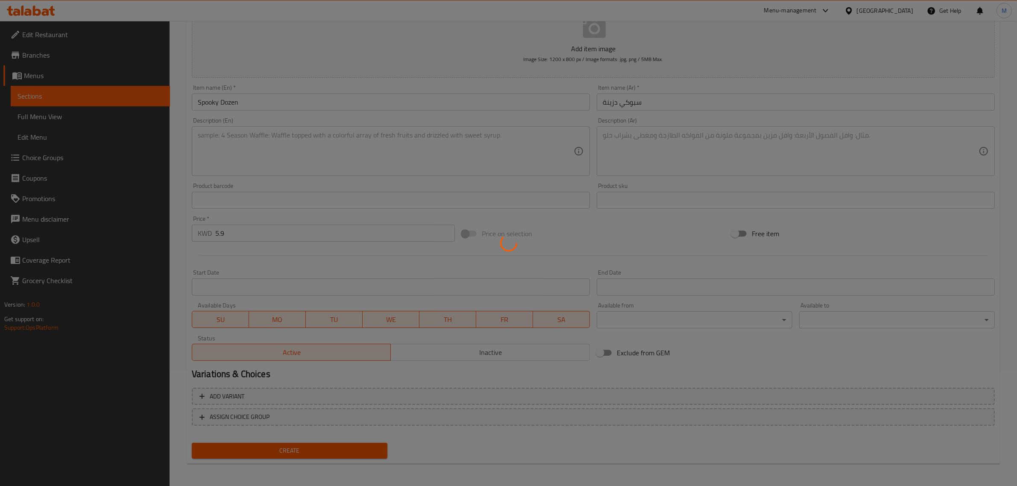
type input "0"
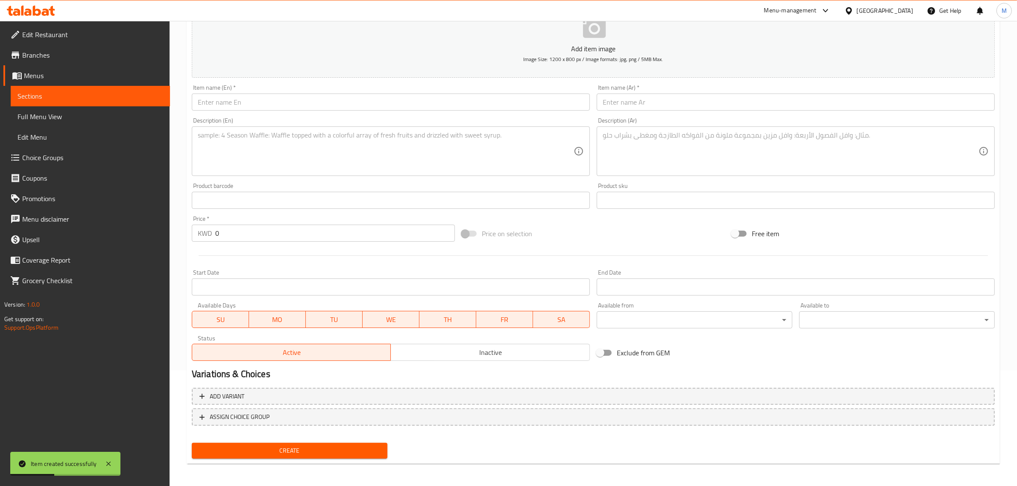
click at [475, 437] on div "Add variant ASSIGN CHOICE GROUP" at bounding box center [593, 413] width 810 height 56
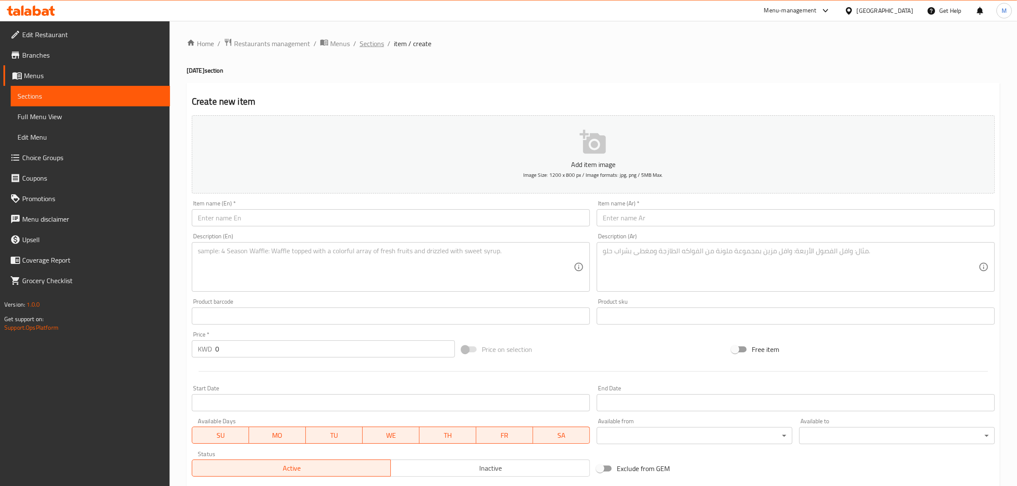
click at [367, 41] on span "Sections" at bounding box center [372, 43] width 24 height 10
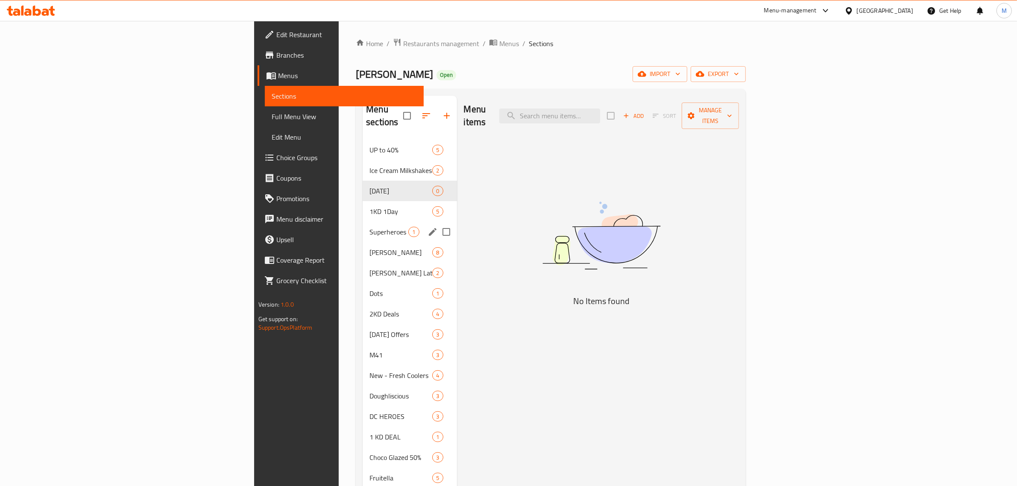
click at [363, 222] on div "Superheroes Offer 1" at bounding box center [410, 232] width 94 height 21
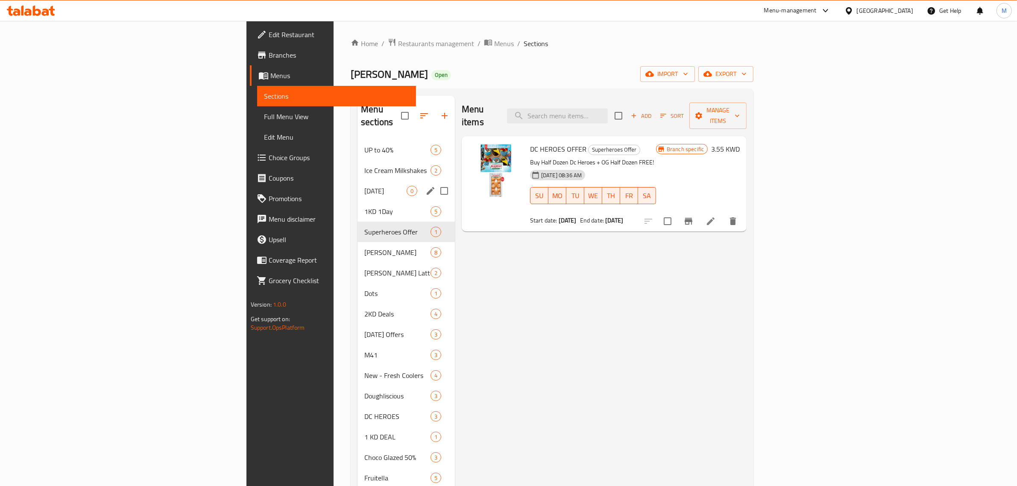
click at [358, 187] on div "[DATE] 0" at bounding box center [406, 191] width 97 height 21
